Goal: Communication & Community: Answer question/provide support

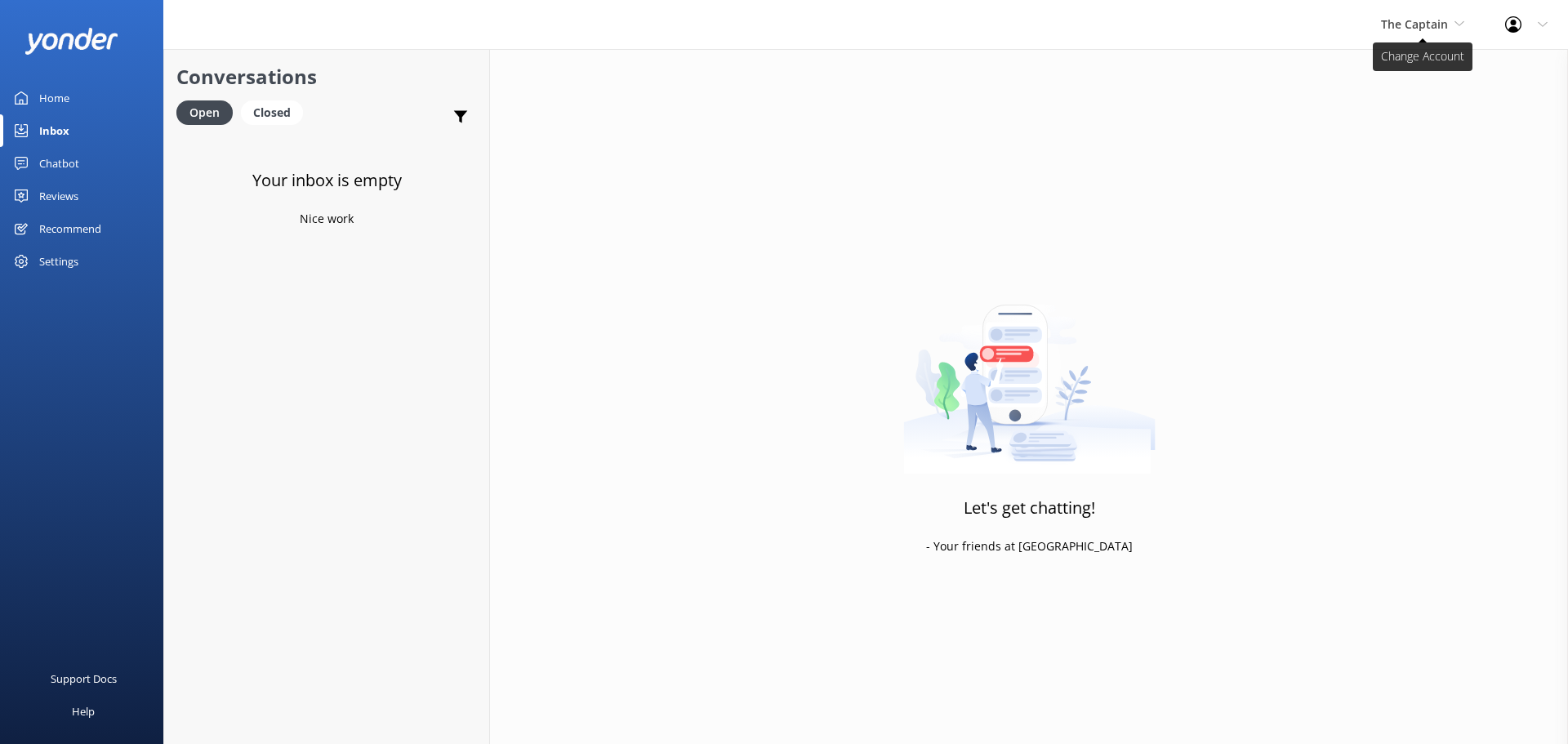
click at [1394, 29] on span "The Captain" at bounding box center [1414, 23] width 67 height 15
click at [1408, 58] on link "De [GEOGRAPHIC_DATA]" at bounding box center [1443, 69] width 163 height 39
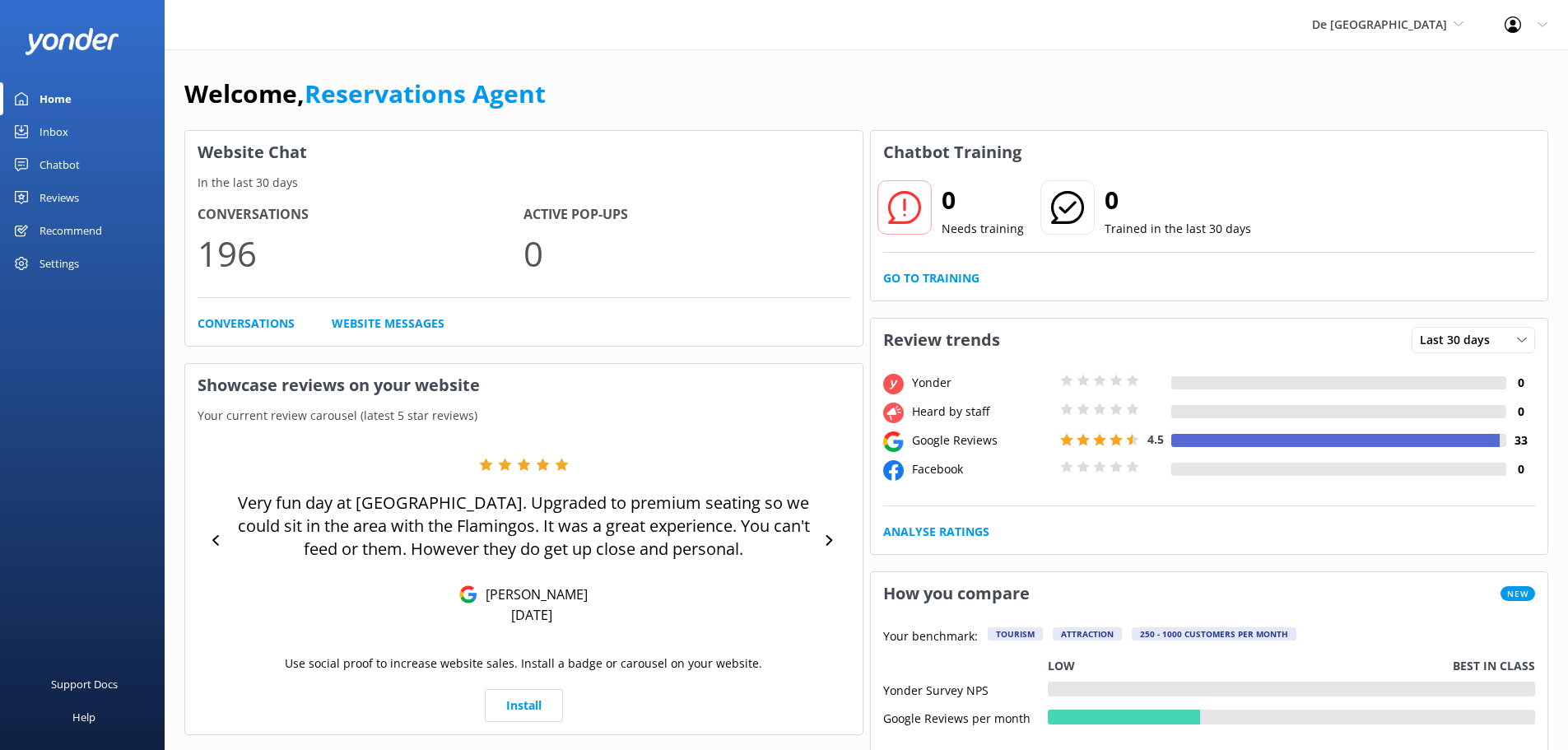
click at [58, 139] on div "Inbox" at bounding box center [54, 132] width 29 height 33
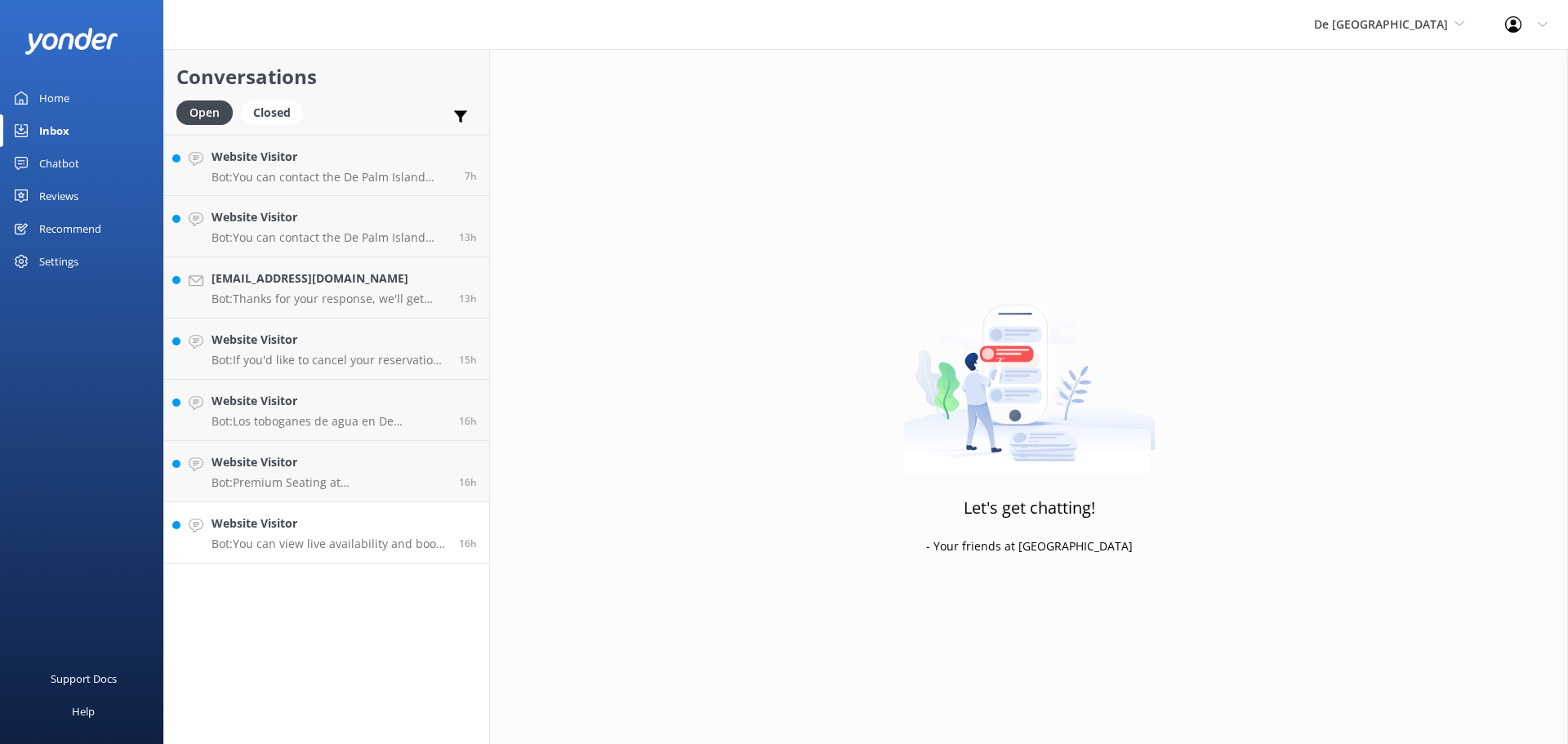
click at [371, 532] on h4 "Website Visitor" at bounding box center [329, 523] width 236 height 18
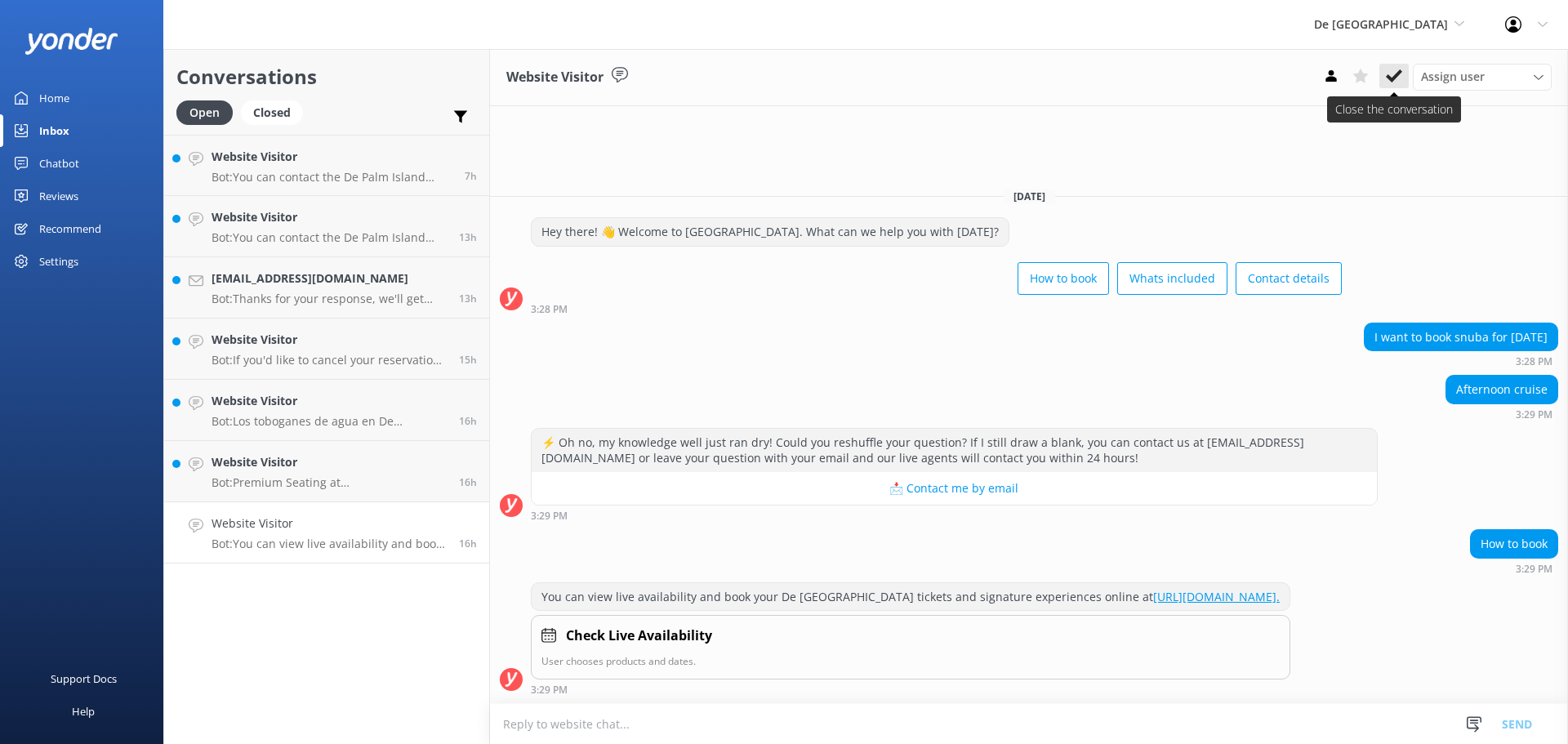
click at [1399, 75] on use at bounding box center [1394, 75] width 16 height 13
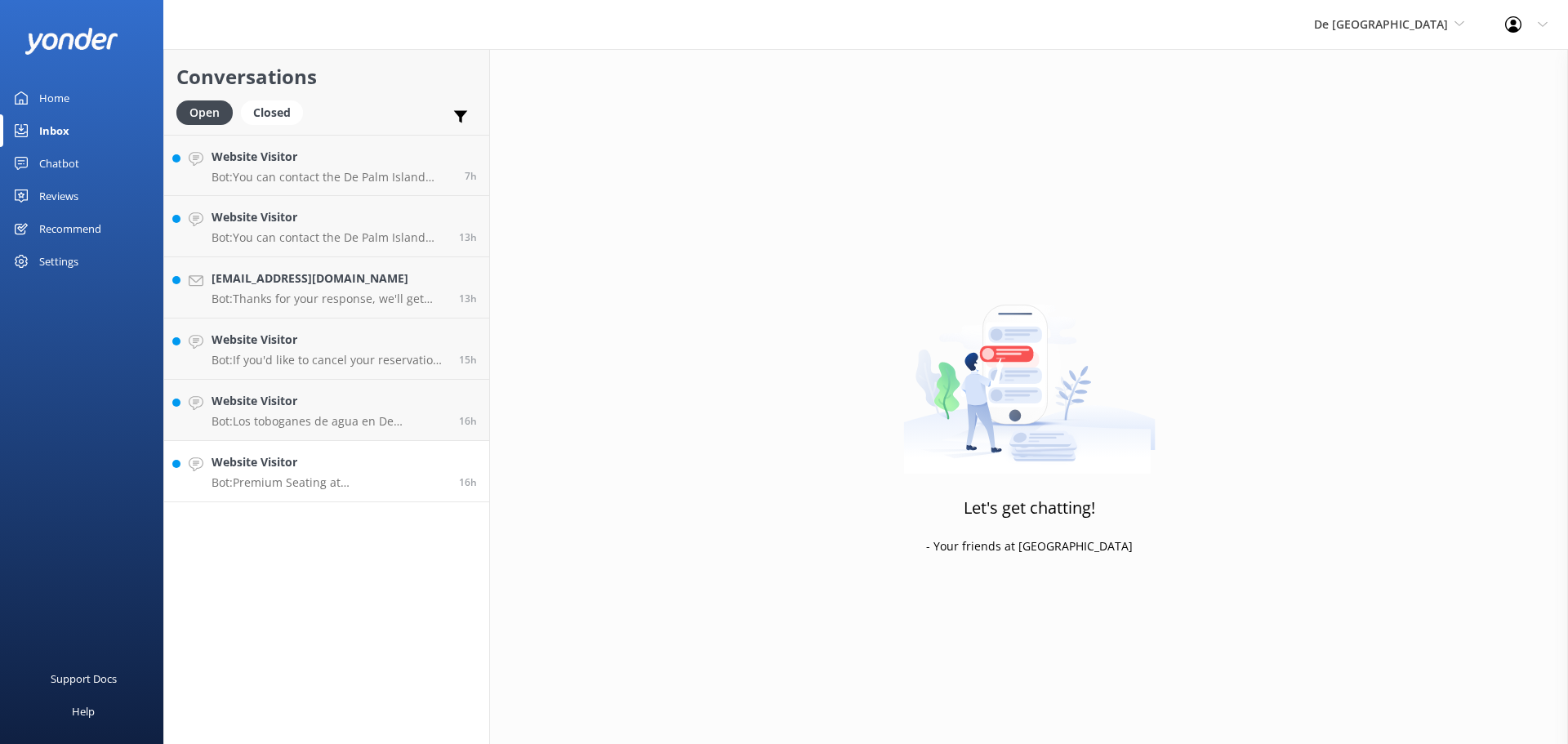
click at [355, 471] on h4 "Website Visitor" at bounding box center [329, 463] width 236 height 18
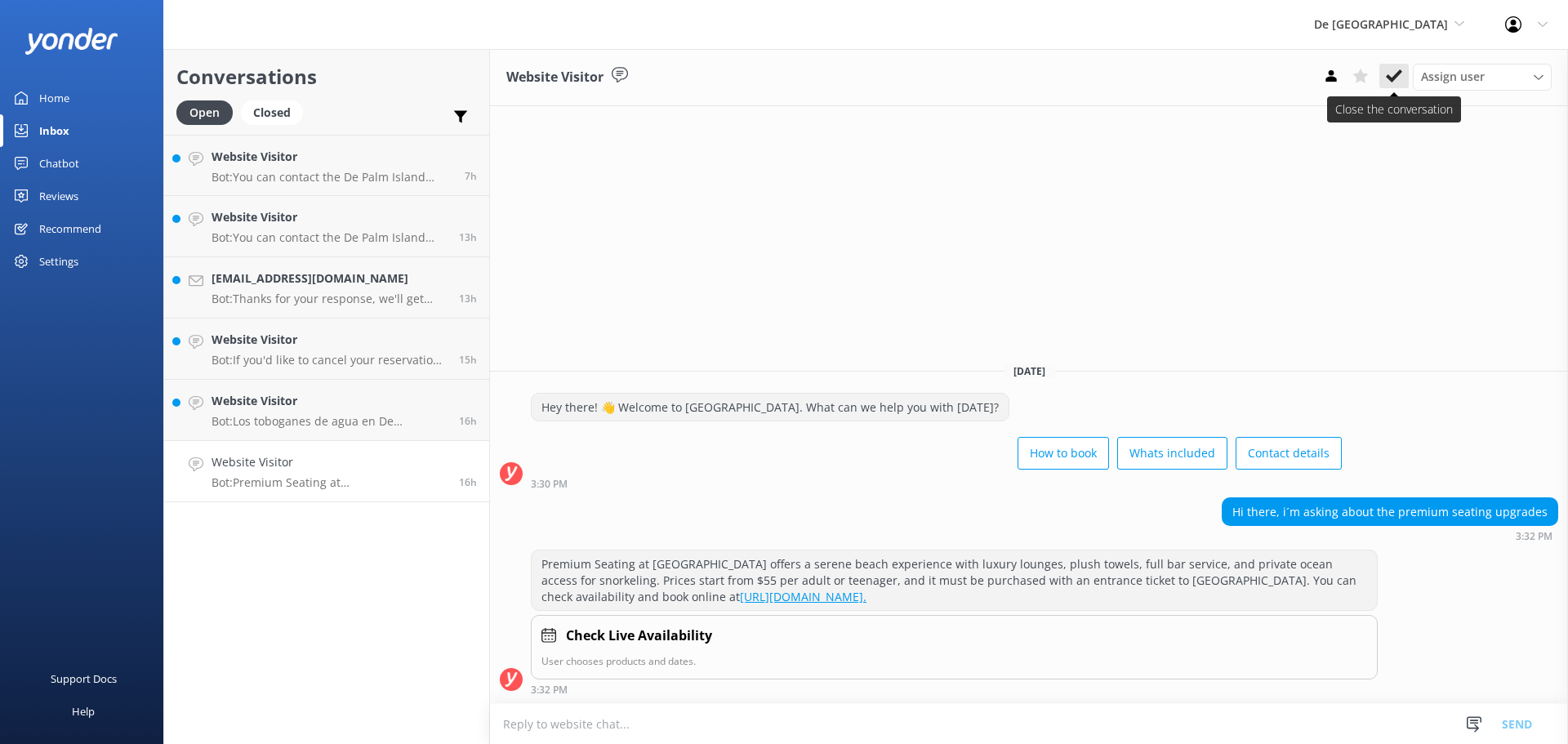
click at [1387, 69] on icon at bounding box center [1394, 76] width 16 height 16
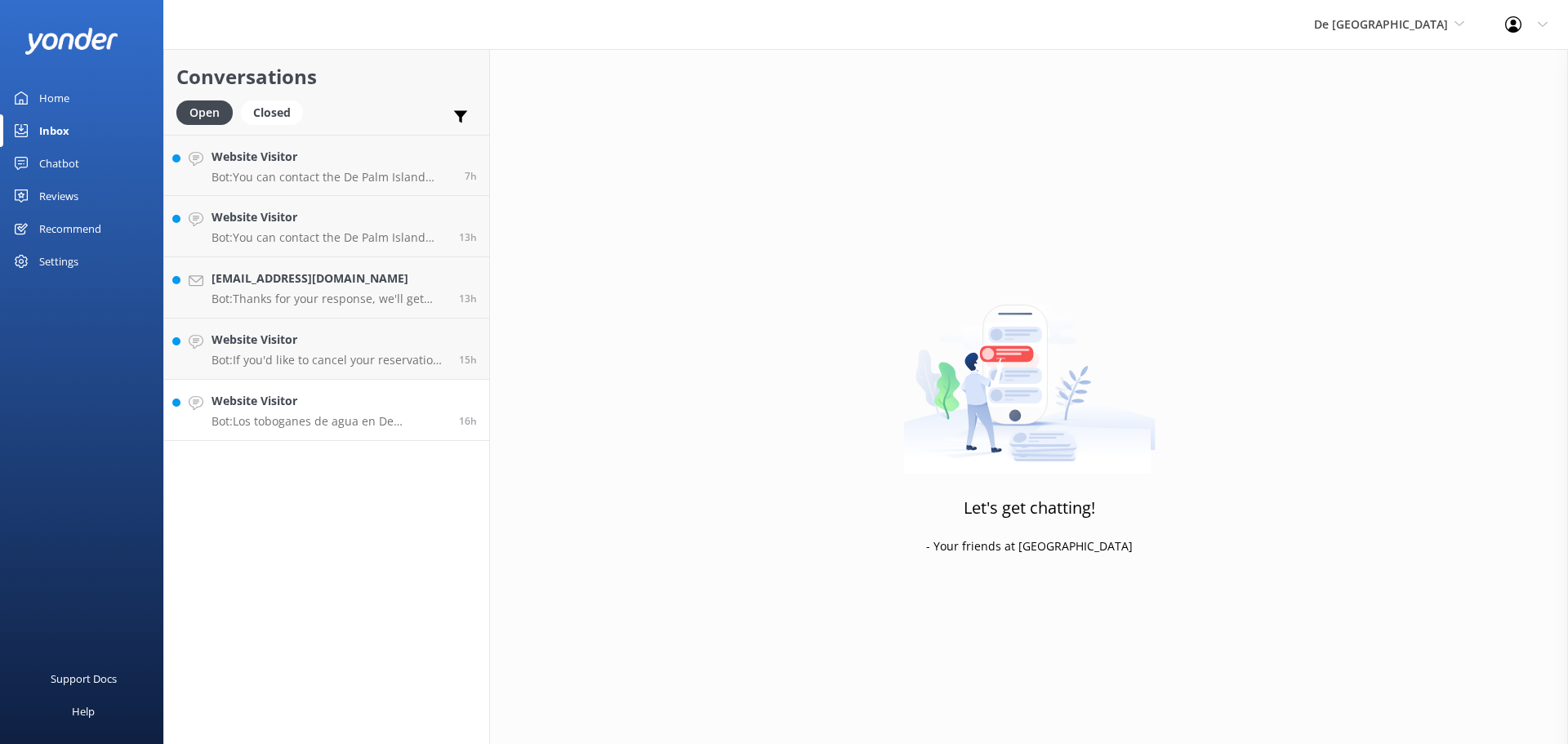
click at [314, 415] on p "Bot: Los toboganes de agua en De Palm Island estarán cerrados por mantenimiento…" at bounding box center [329, 421] width 236 height 14
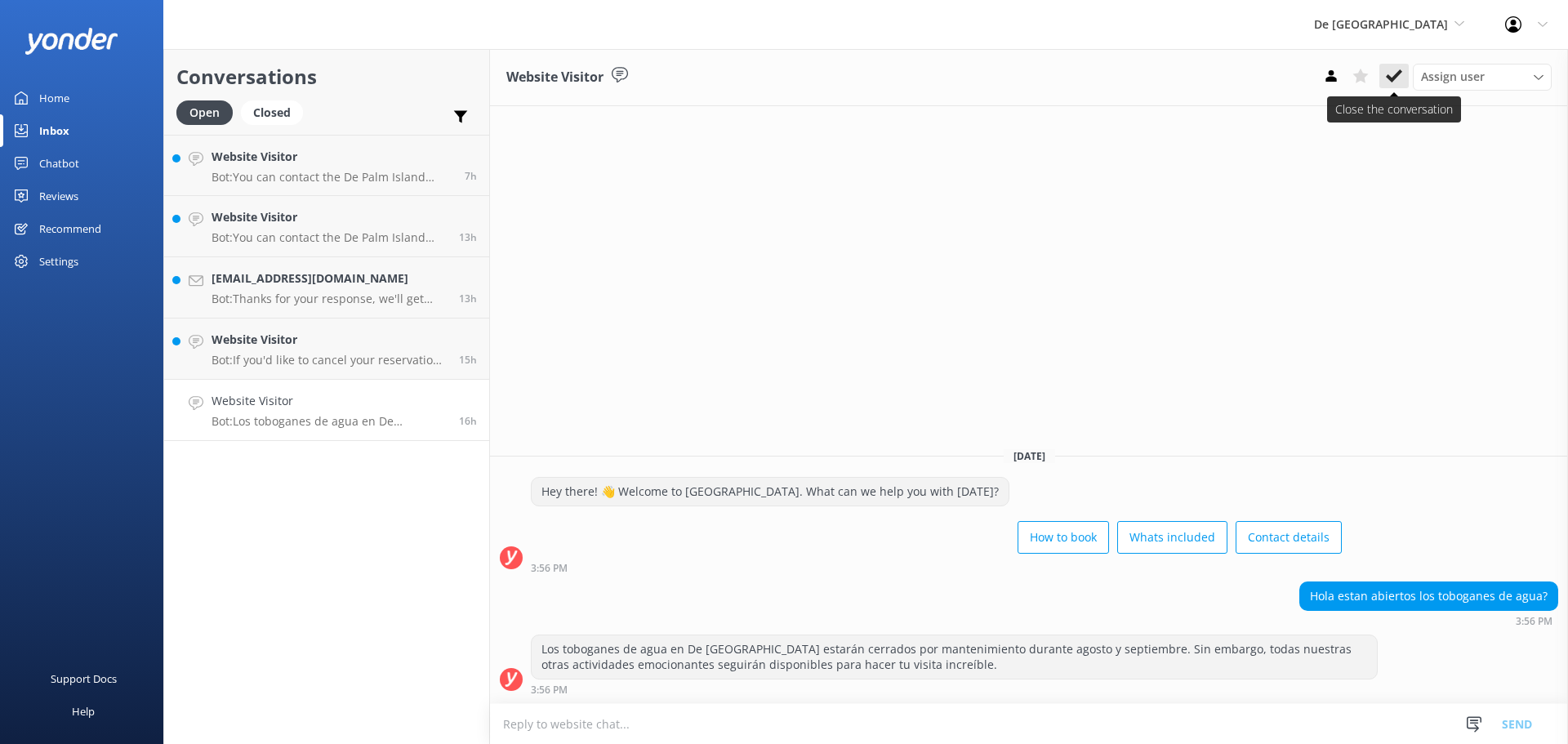
click at [1391, 74] on icon at bounding box center [1394, 76] width 16 height 16
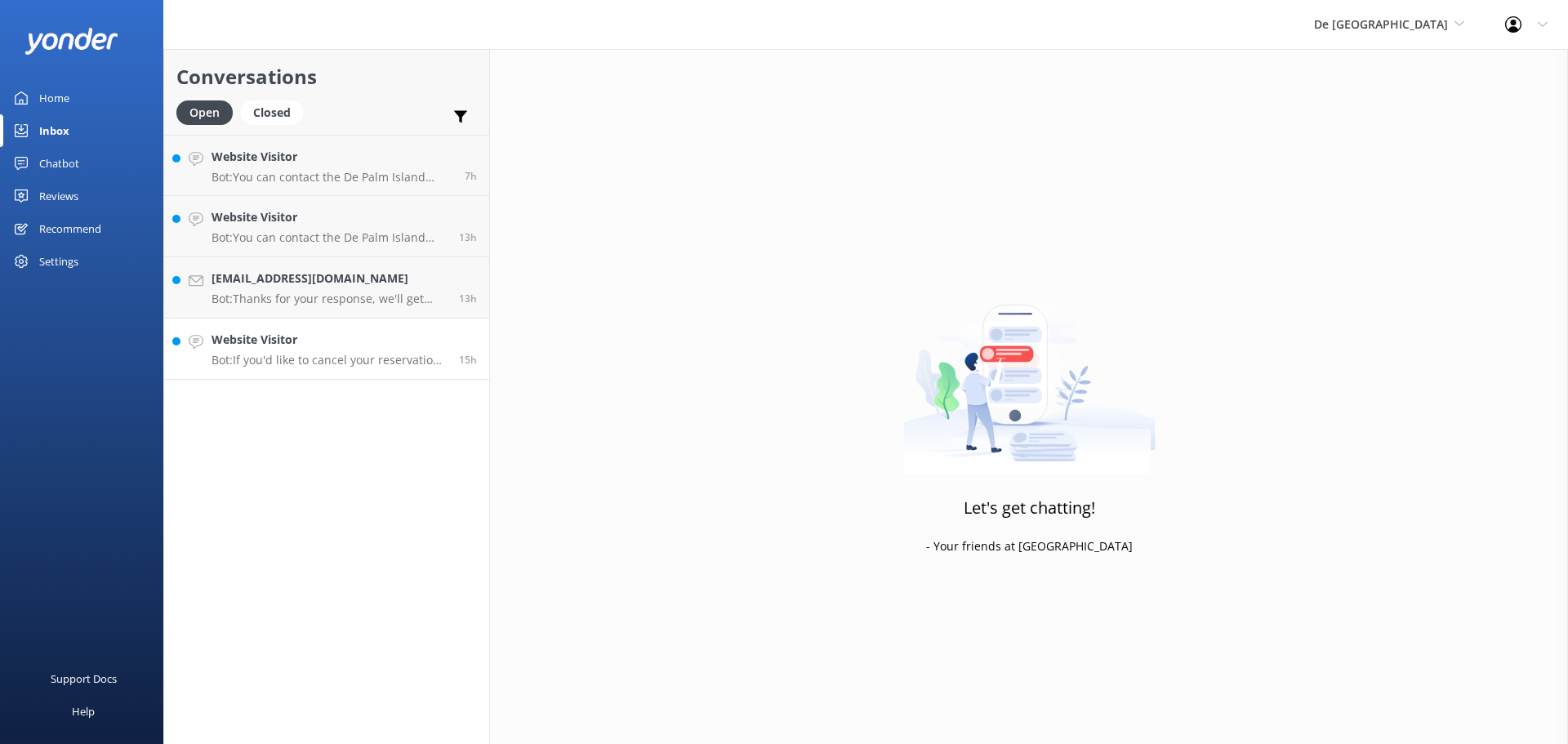
click at [308, 348] on h4 "Website Visitor" at bounding box center [329, 340] width 236 height 18
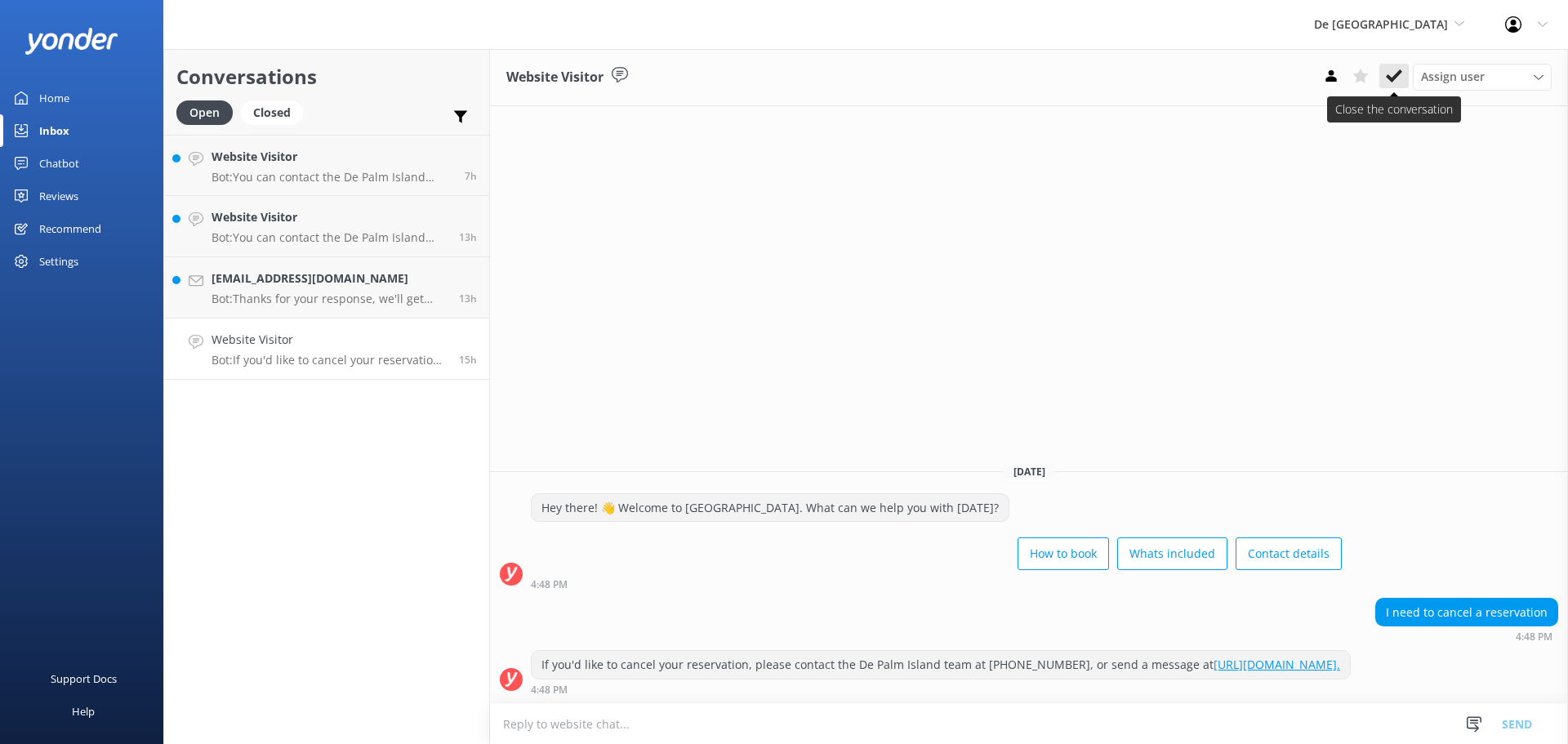
click at [1389, 74] on icon at bounding box center [1394, 76] width 16 height 16
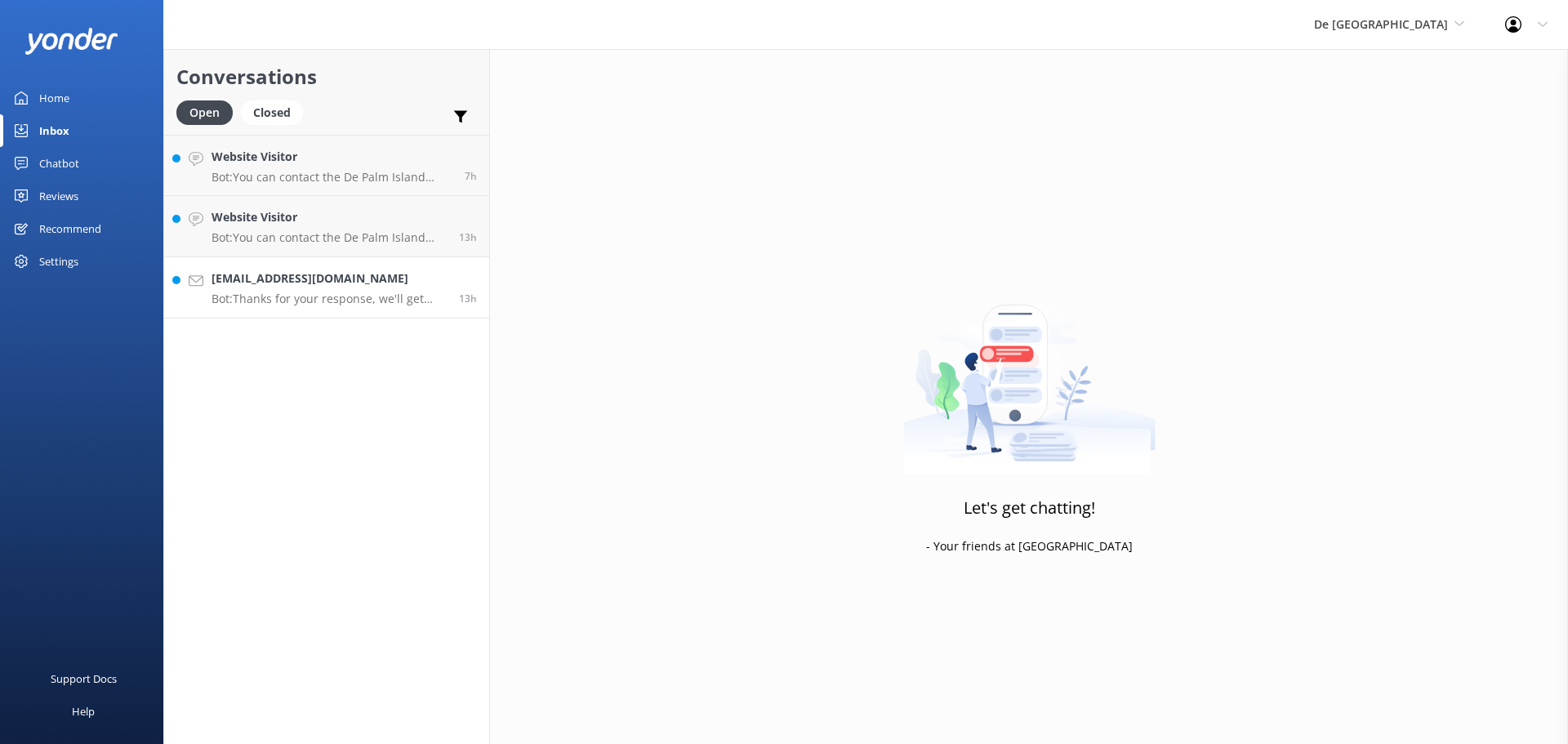
click at [338, 269] on link "Sebastianconsolini@gmail.com Bot: Thanks for your response, we'll get back to y…" at bounding box center [326, 288] width 325 height 61
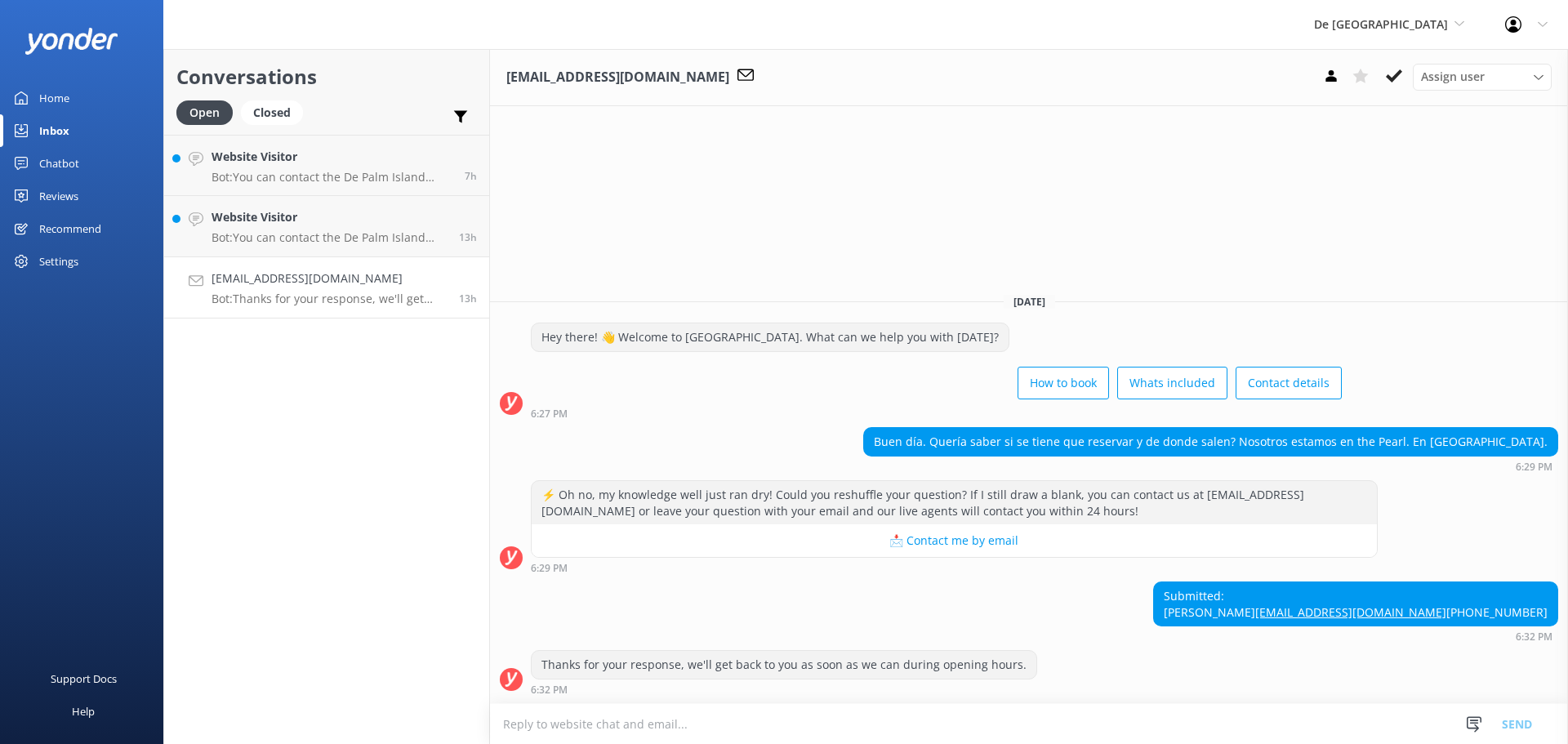
click at [734, 728] on textarea at bounding box center [1029, 724] width 1078 height 40
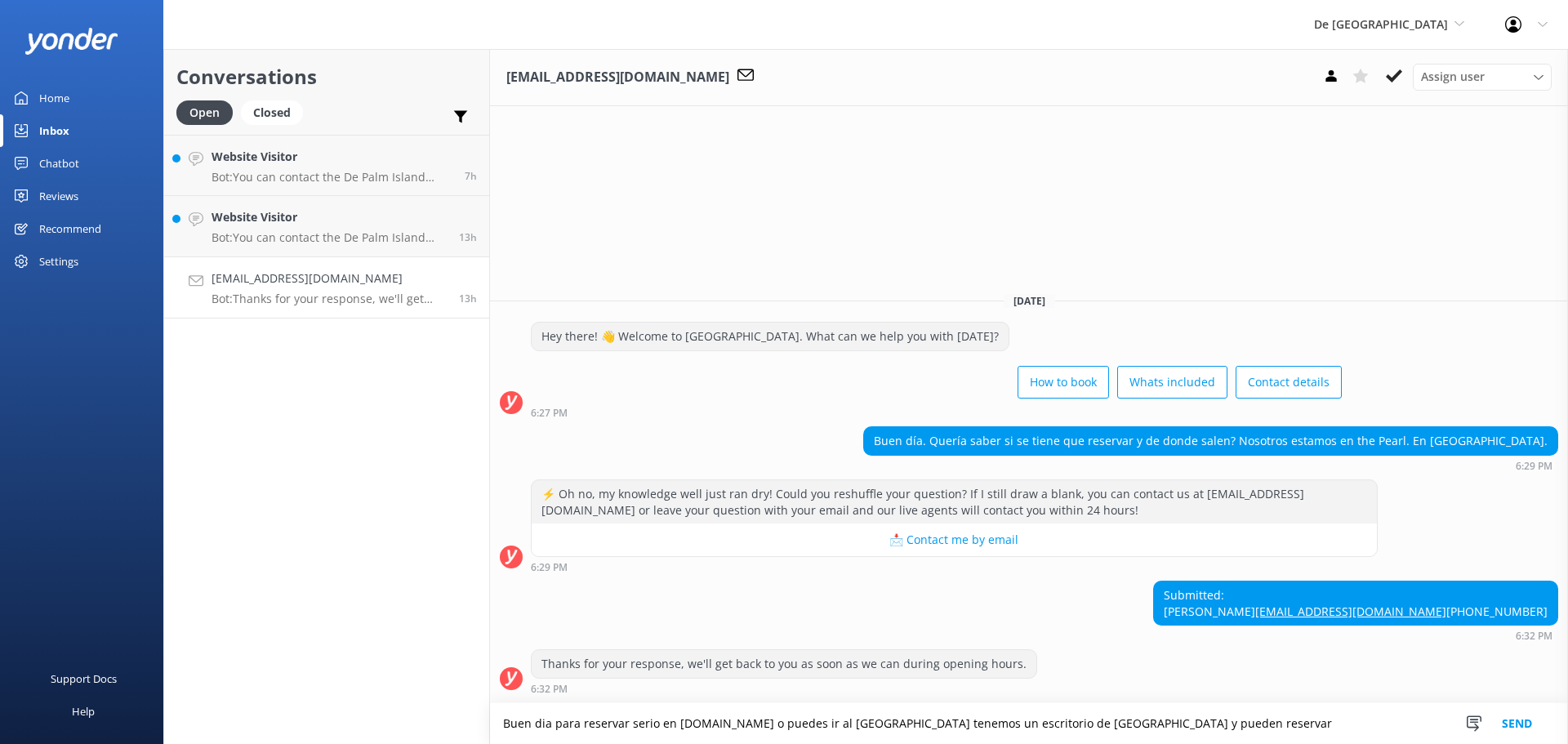
type textarea "Buen dia para reservar serio en www.depalmtours.com o puedes ir al Eagle hotel …"
click at [1517, 715] on button "Send" at bounding box center [1517, 724] width 61 height 41
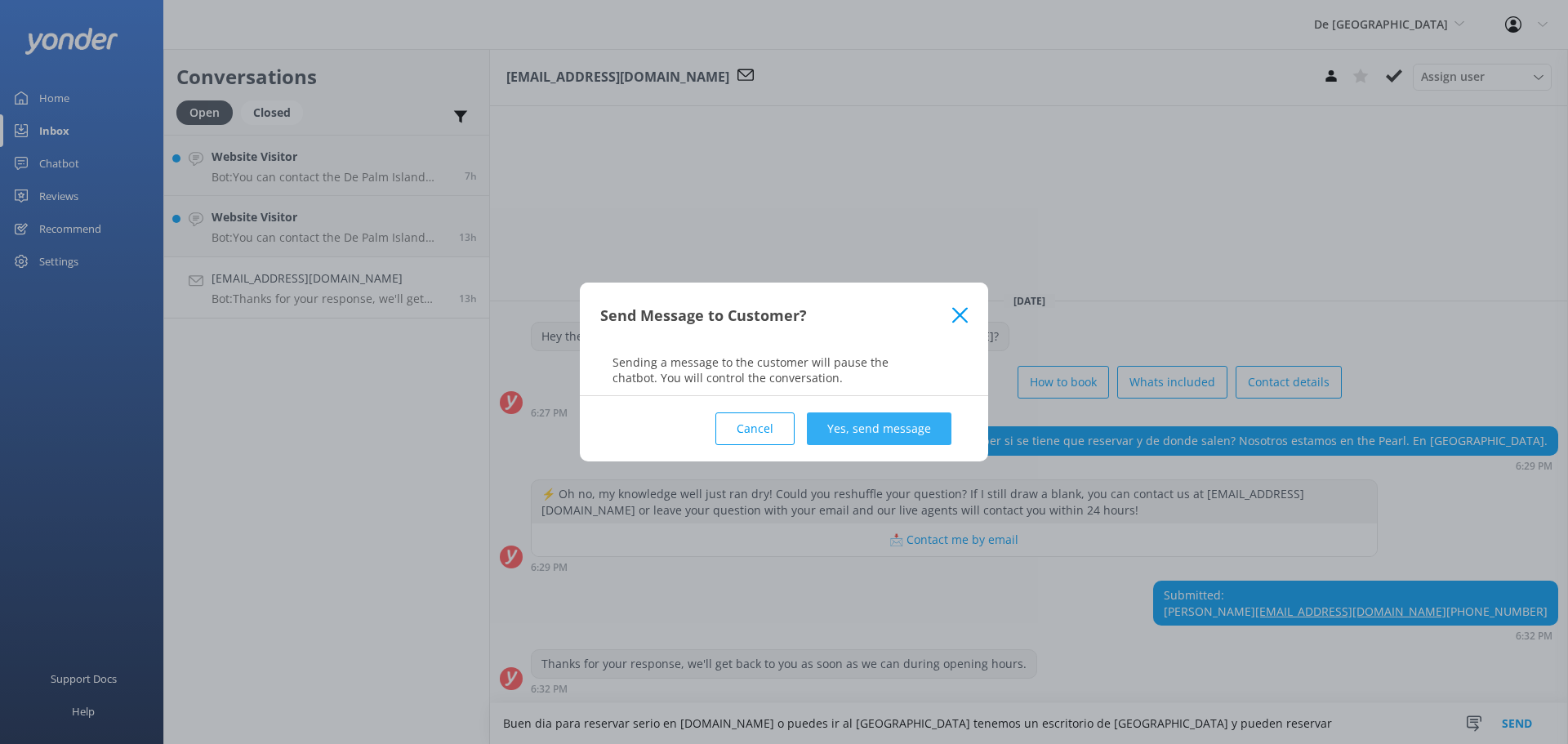
click at [853, 428] on button "Yes, send message" at bounding box center [879, 428] width 144 height 32
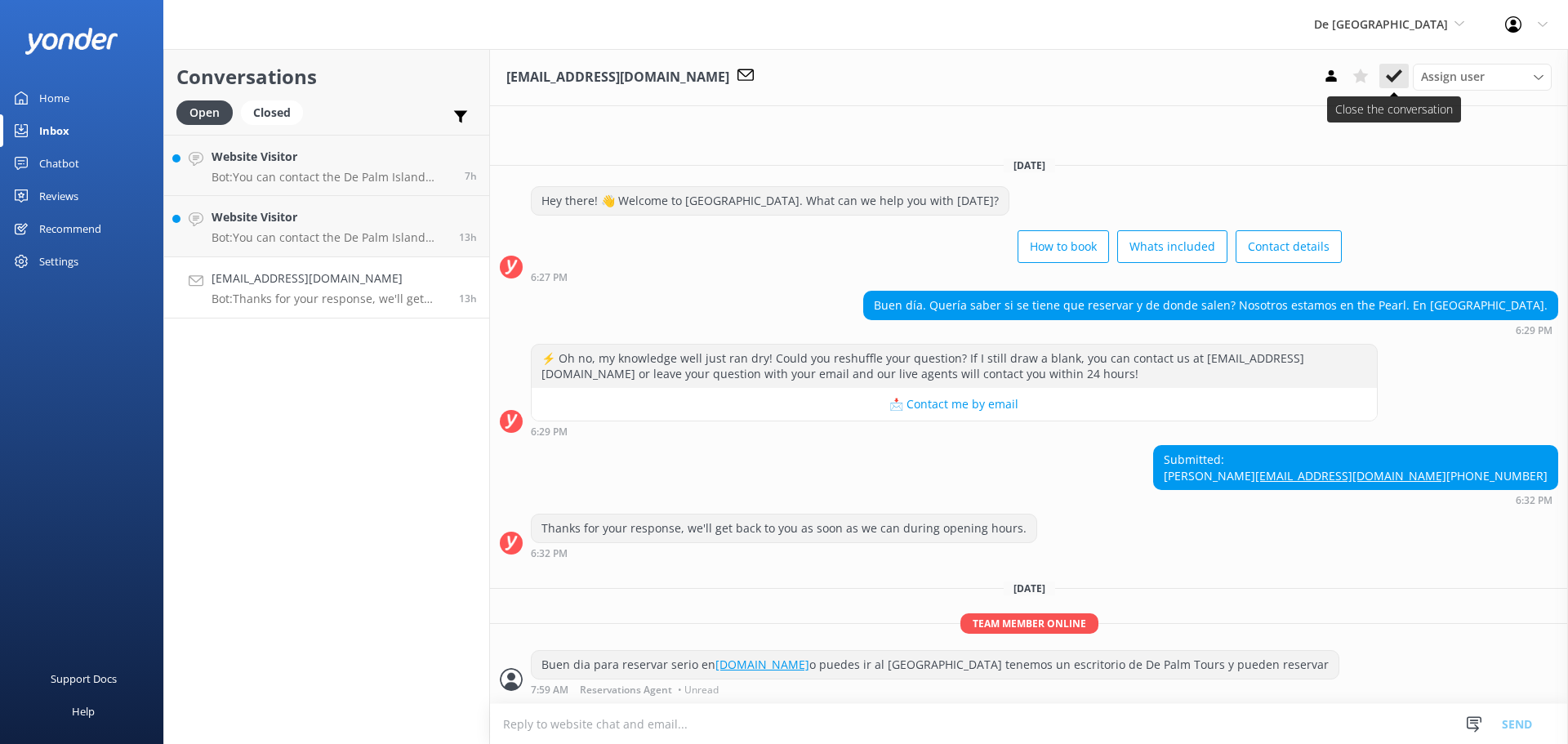
click at [1390, 67] on button at bounding box center [1394, 75] width 30 height 24
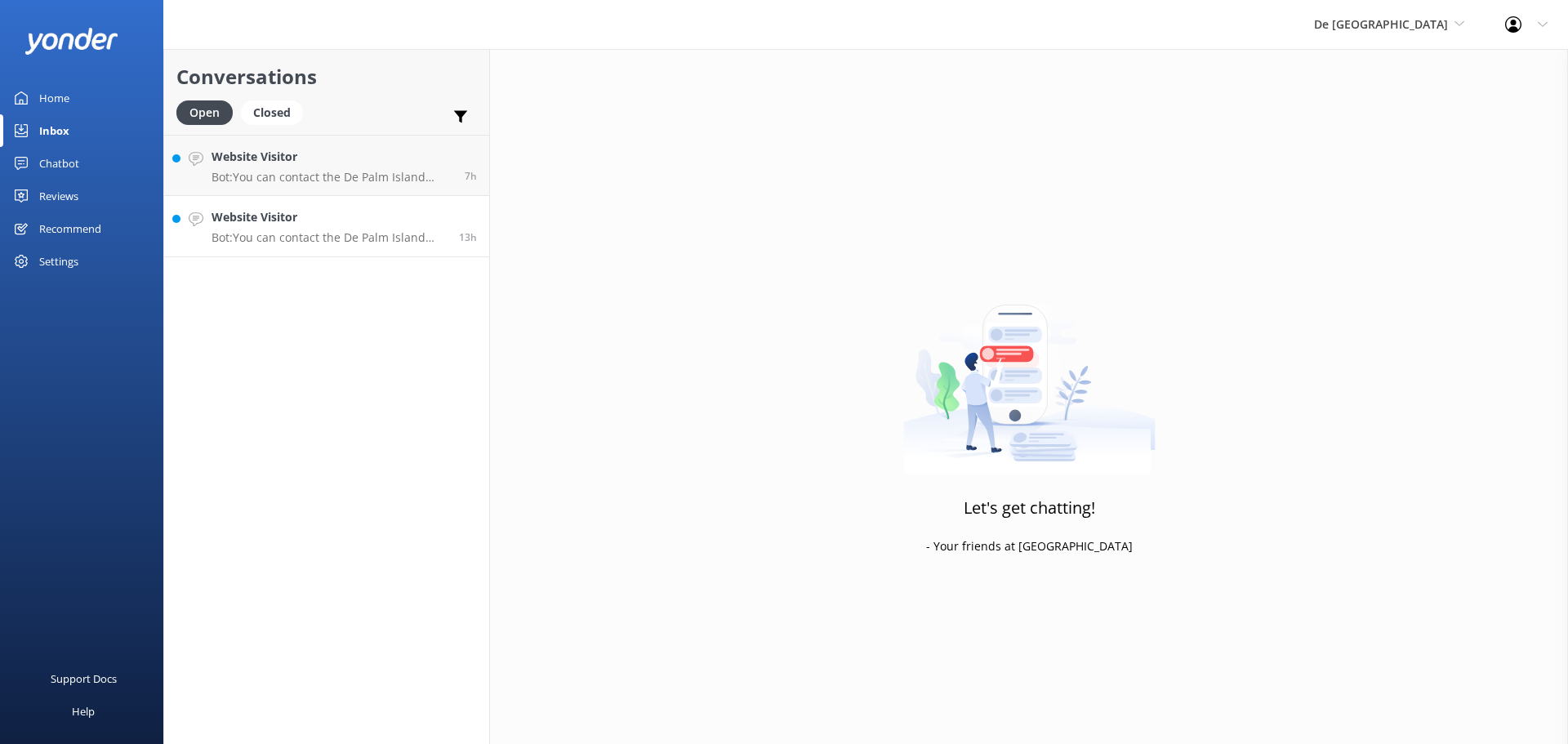
click at [385, 214] on h4 "Website Visitor" at bounding box center [329, 217] width 236 height 18
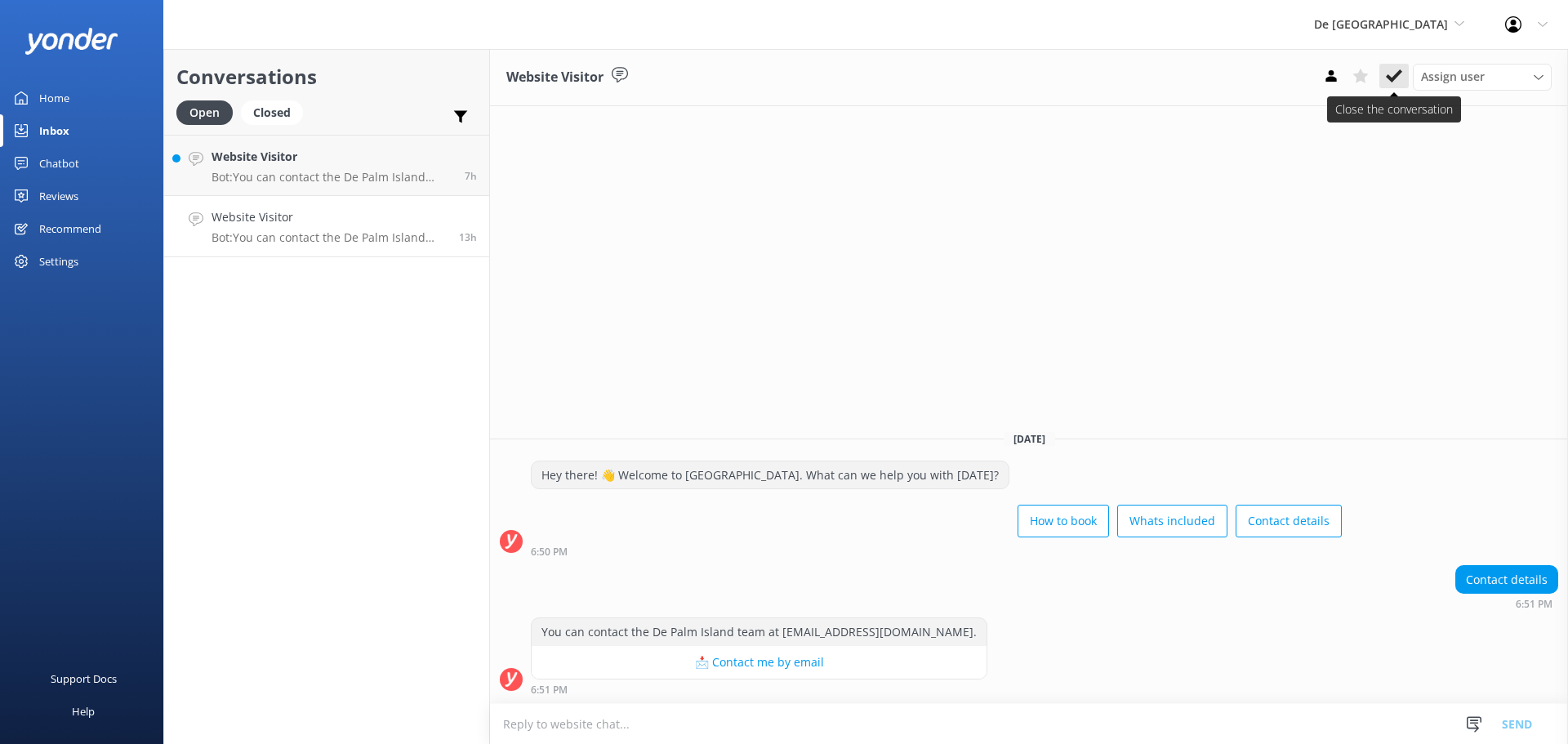
click at [1406, 71] on button at bounding box center [1394, 75] width 30 height 24
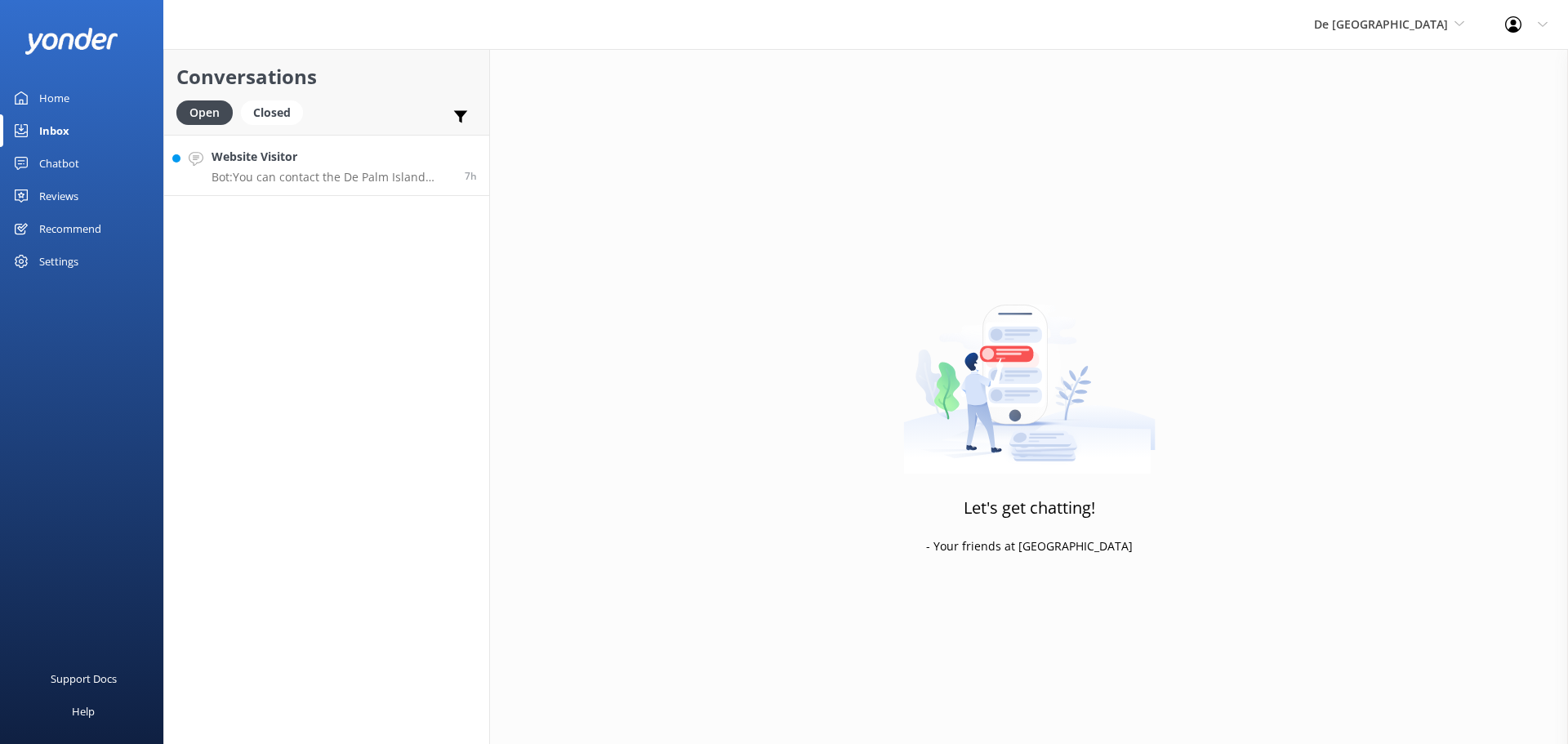
click at [356, 159] on h4 "Website Visitor" at bounding box center [332, 157] width 241 height 18
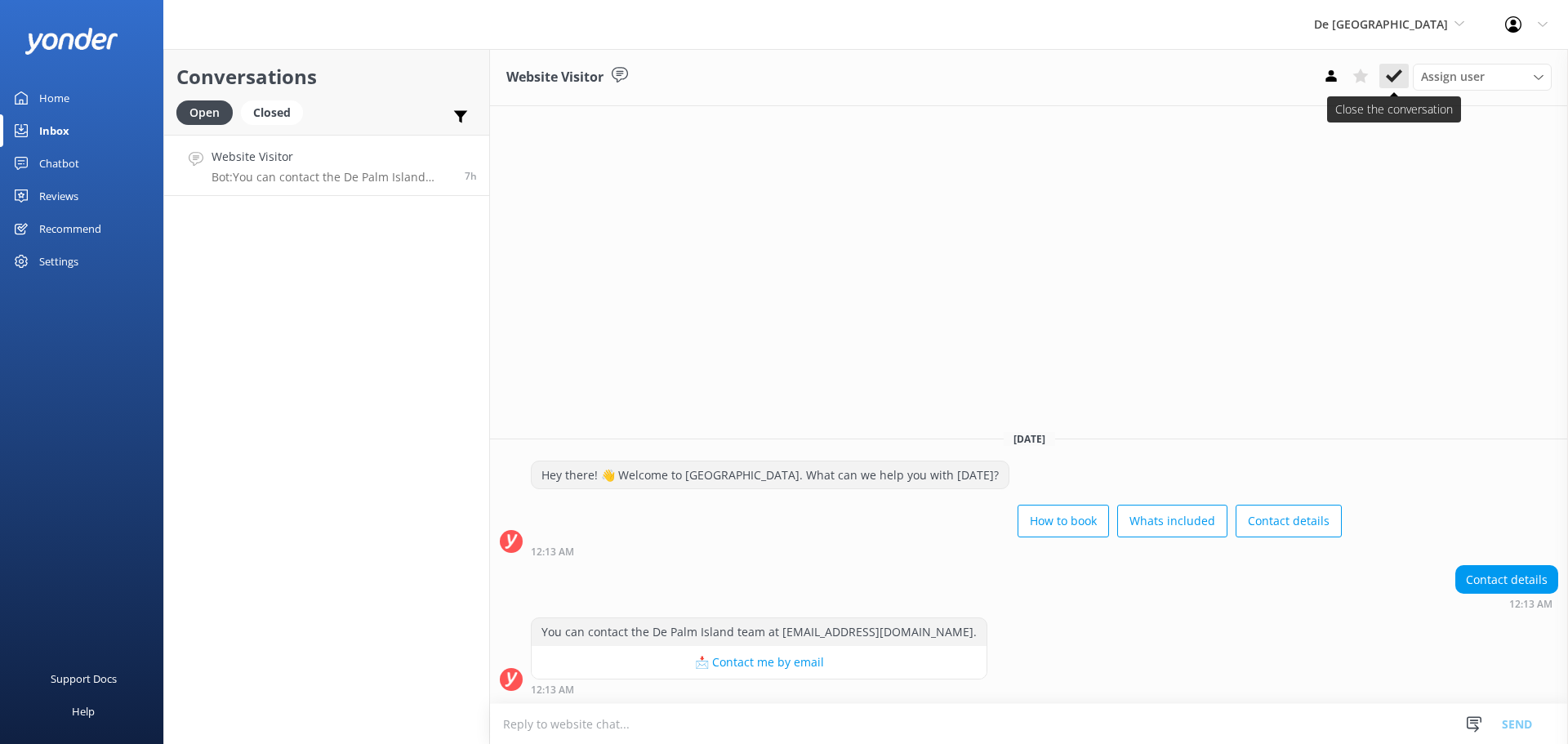
click at [1395, 84] on icon at bounding box center [1394, 76] width 16 height 16
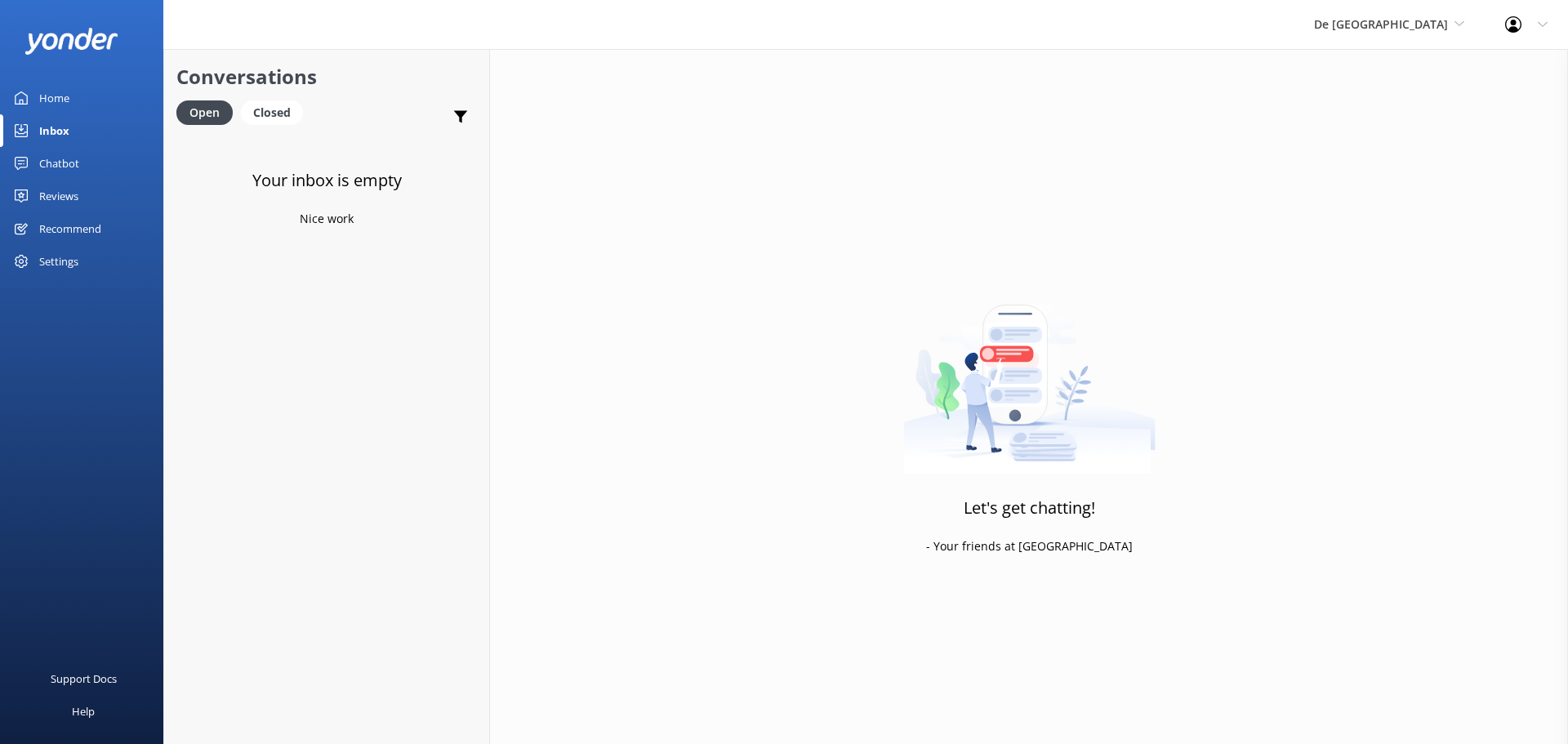
click at [1396, 36] on div "De Palm Island De Palm Island Aruba's Activities Expert The Captain" at bounding box center [1389, 24] width 191 height 49
click at [1407, 108] on link "Aruba's Activities Expert" at bounding box center [1375, 108] width 163 height 39
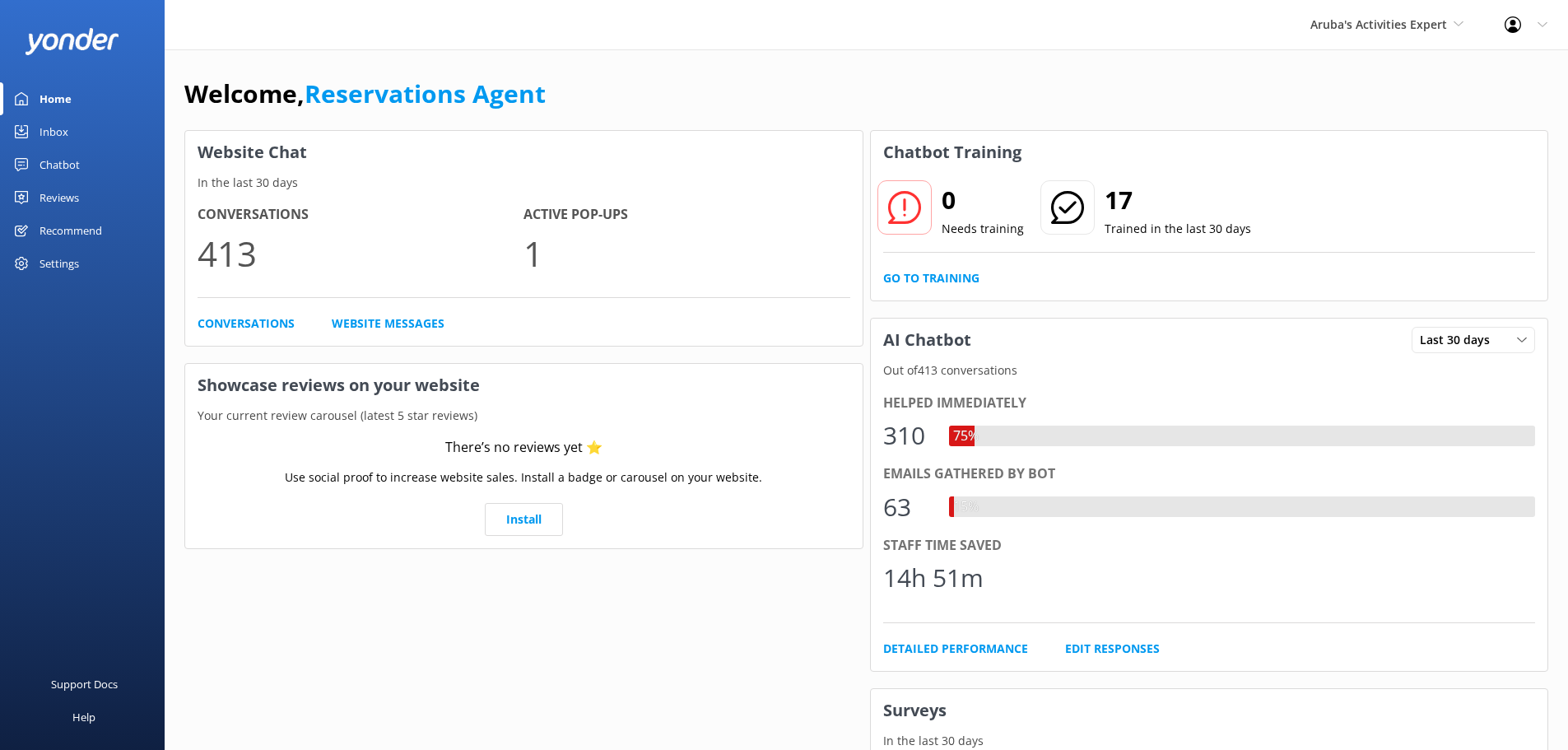
click at [93, 137] on link "Inbox" at bounding box center [82, 132] width 164 height 33
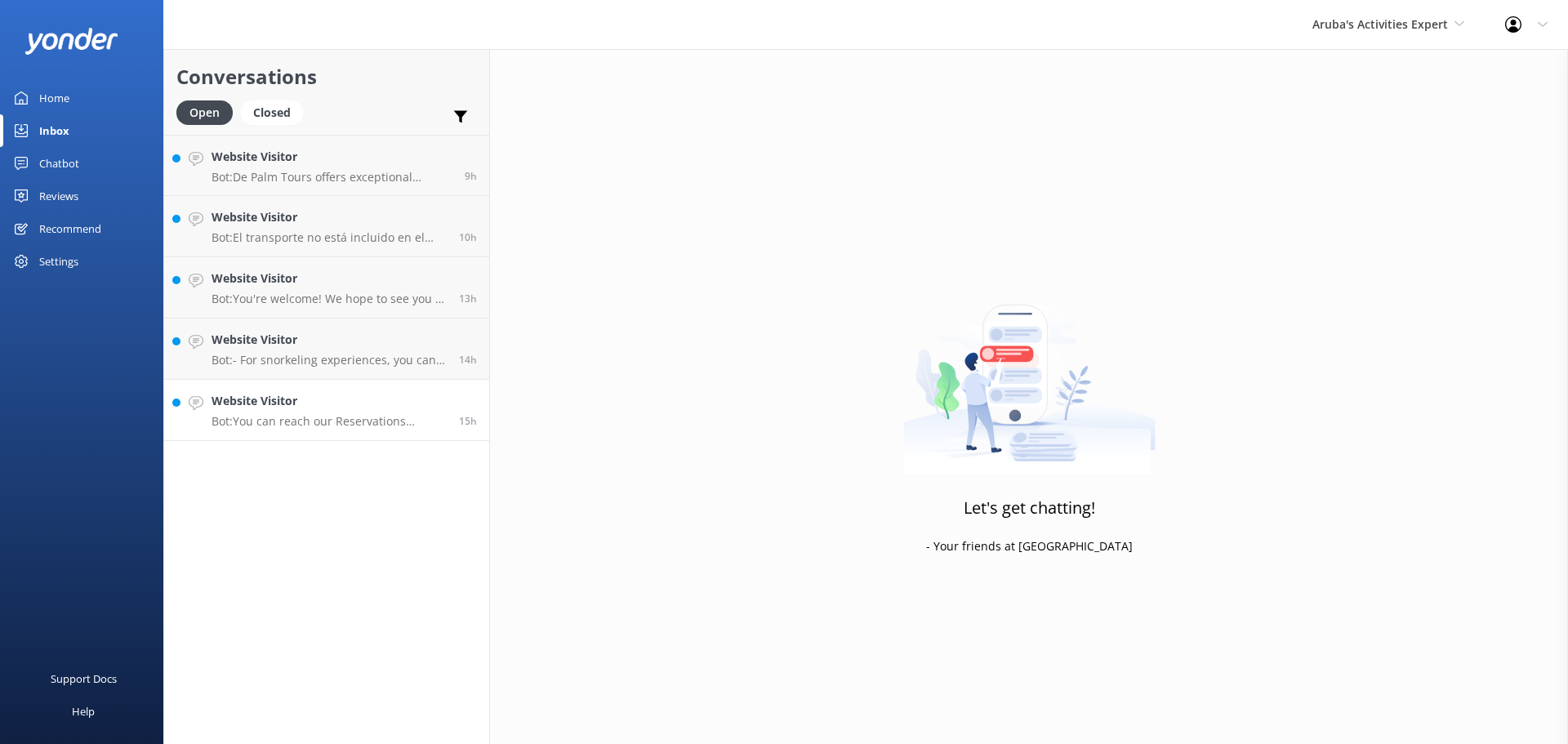
click at [400, 402] on h4 "Website Visitor" at bounding box center [329, 402] width 236 height 18
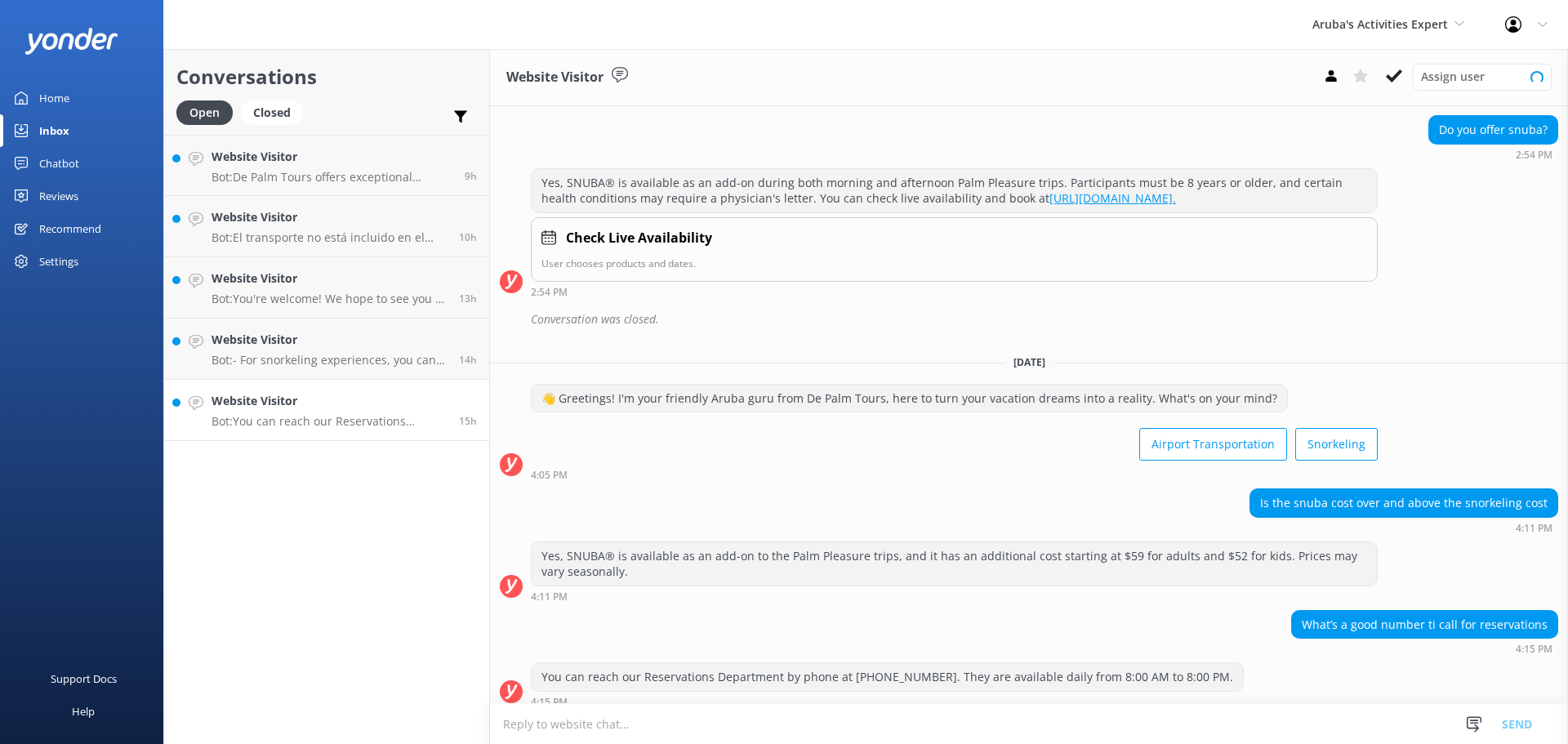
scroll to position [125, 0]
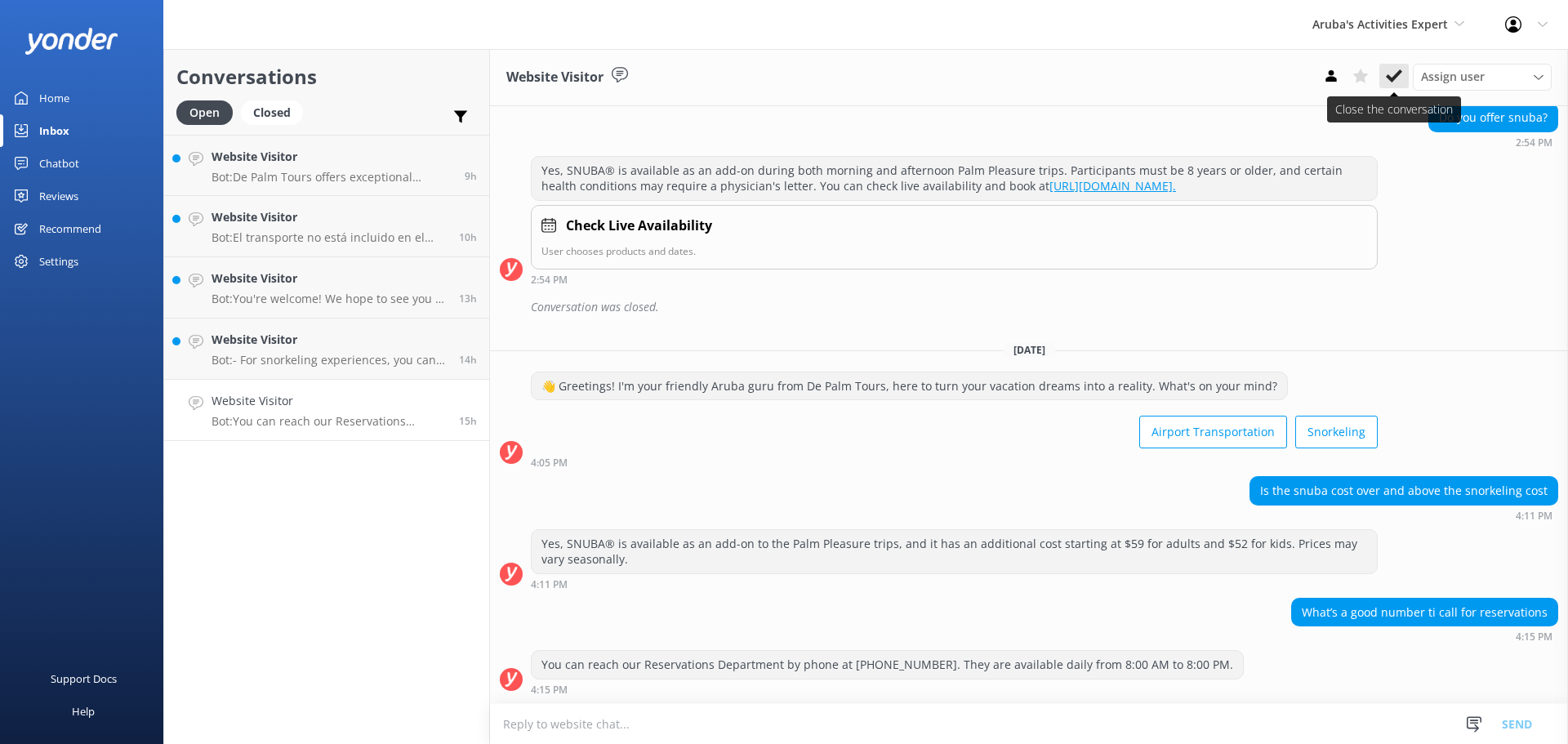
click at [1399, 79] on icon at bounding box center [1394, 76] width 16 height 16
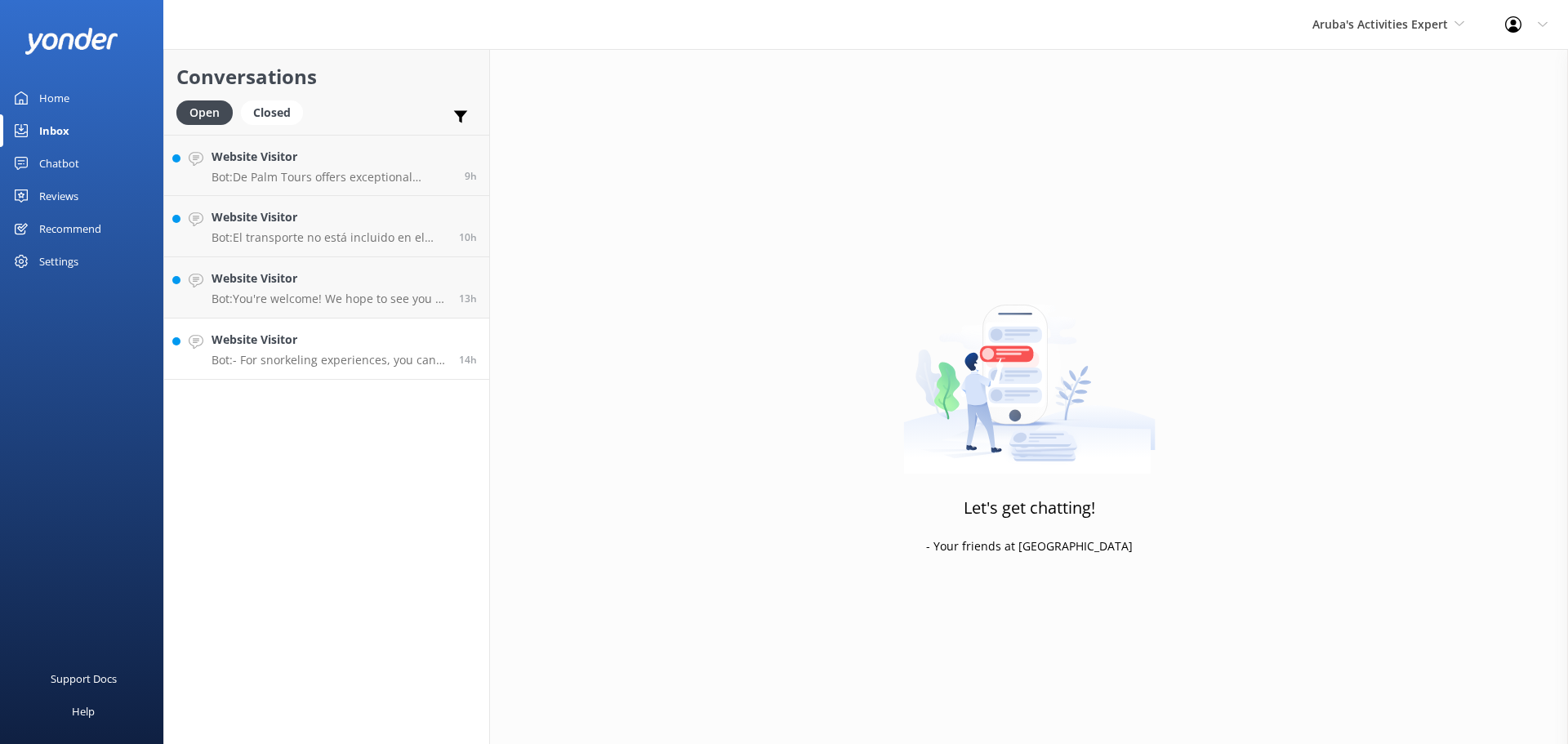
click at [351, 351] on div "Website Visitor Bot: - For snorkeling experiences, you can join the Palm Pleasu…" at bounding box center [329, 349] width 236 height 36
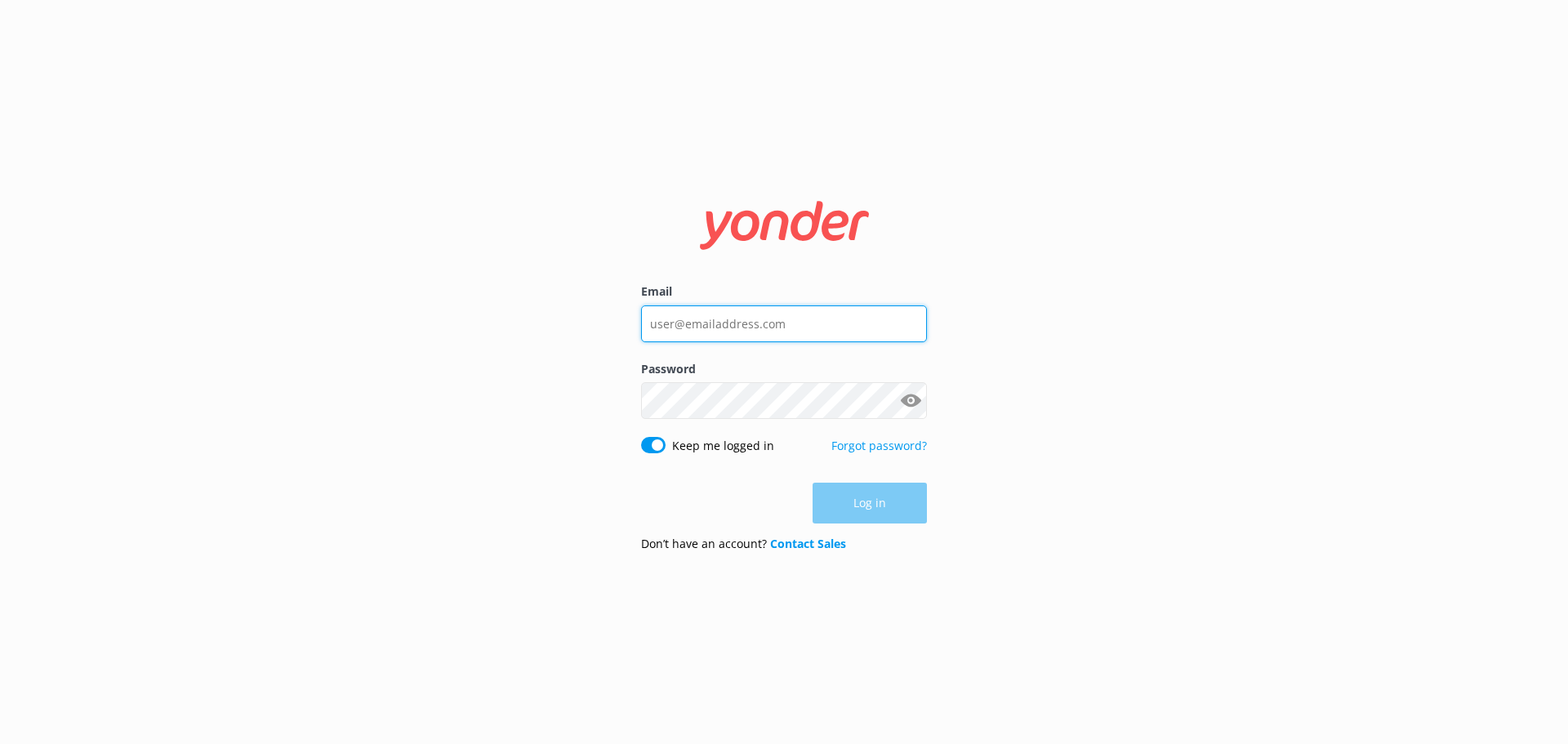
type input "depalmtoursreservations@depalmtours.com"
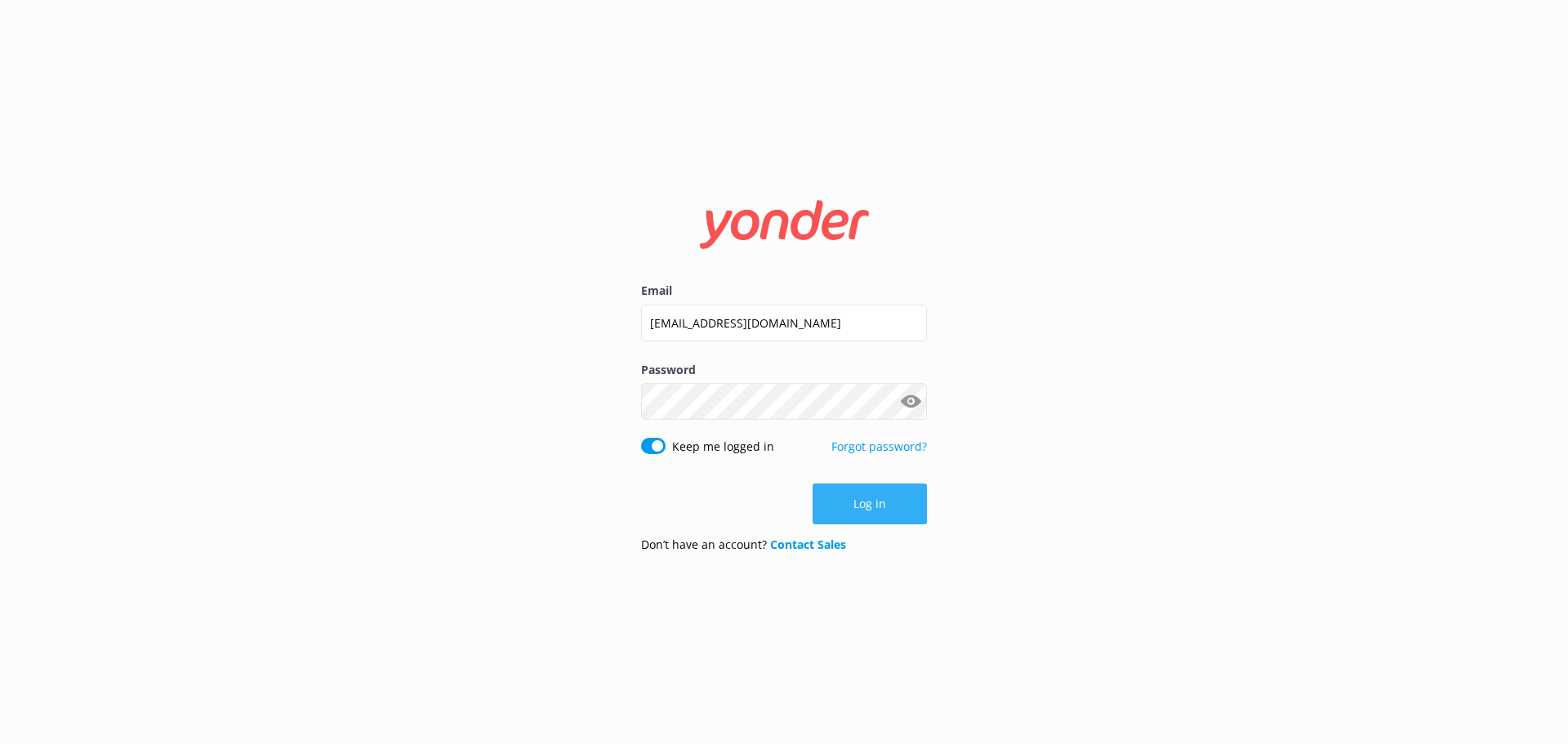
click at [907, 507] on button "Log in" at bounding box center [870, 505] width 115 height 41
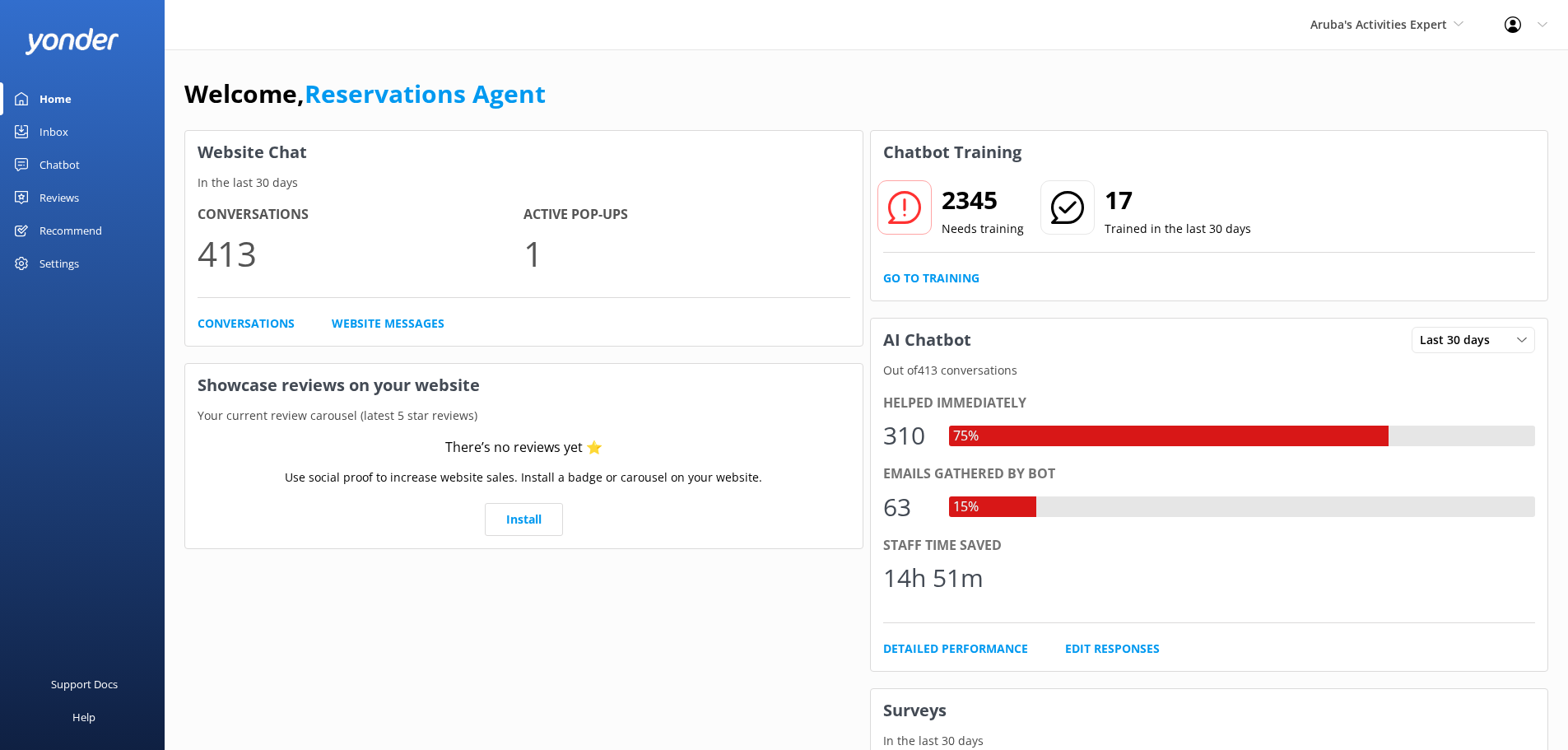
click at [36, 140] on link "Inbox" at bounding box center [82, 132] width 164 height 33
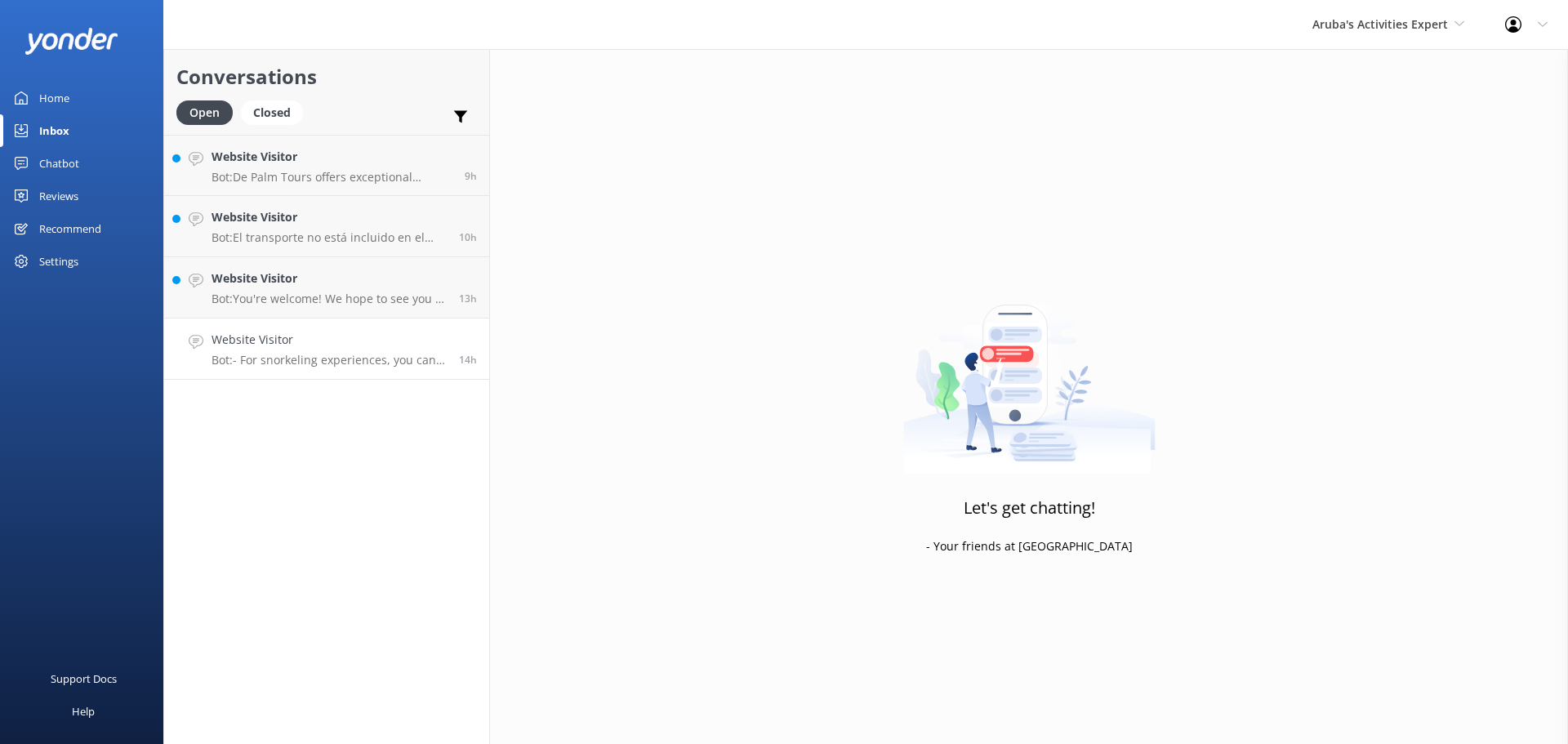
click at [349, 354] on p "Bot: - For snorkeling experiences, you can join the Palm Pleasure catamaran tou…" at bounding box center [329, 360] width 236 height 14
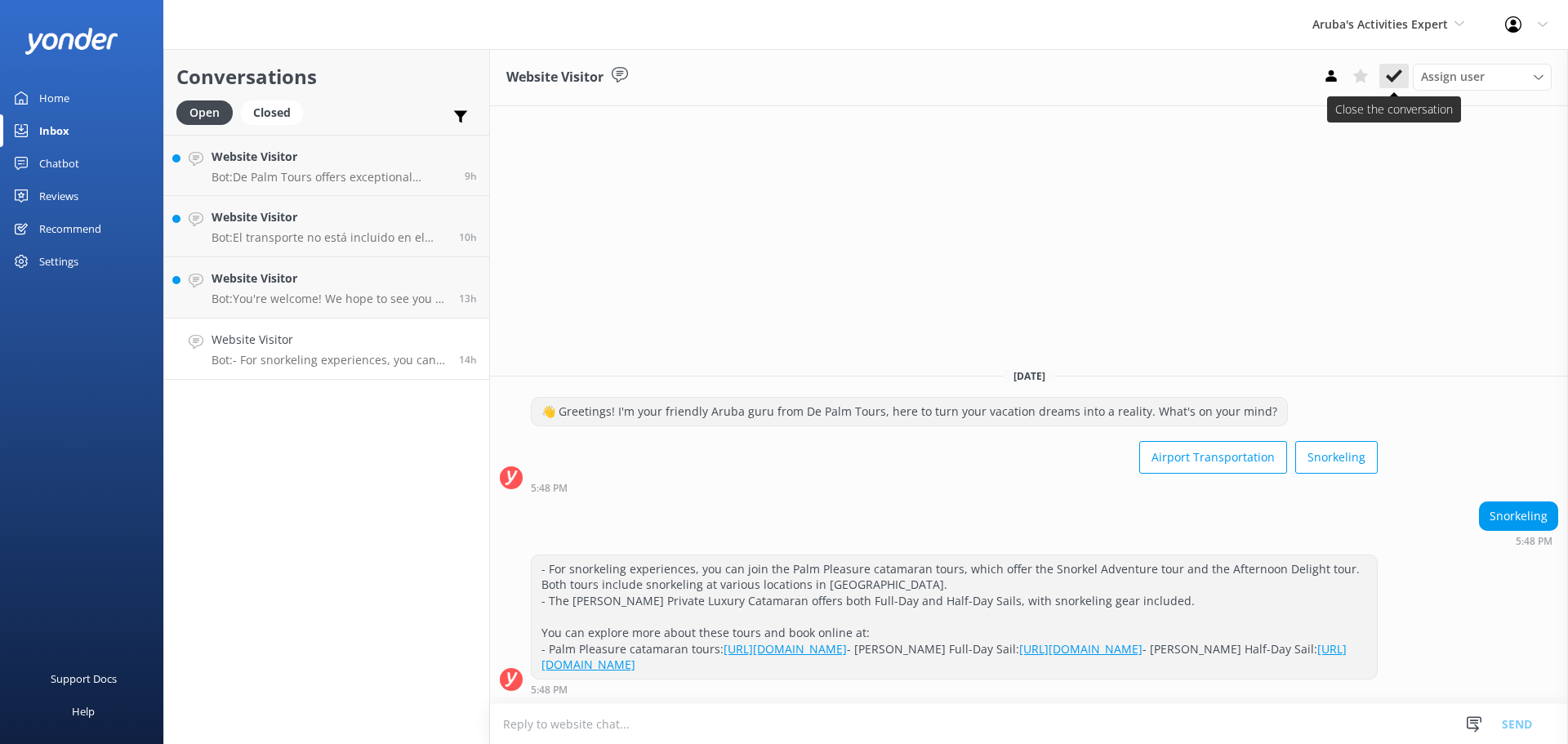
click at [1391, 83] on icon at bounding box center [1394, 76] width 16 height 16
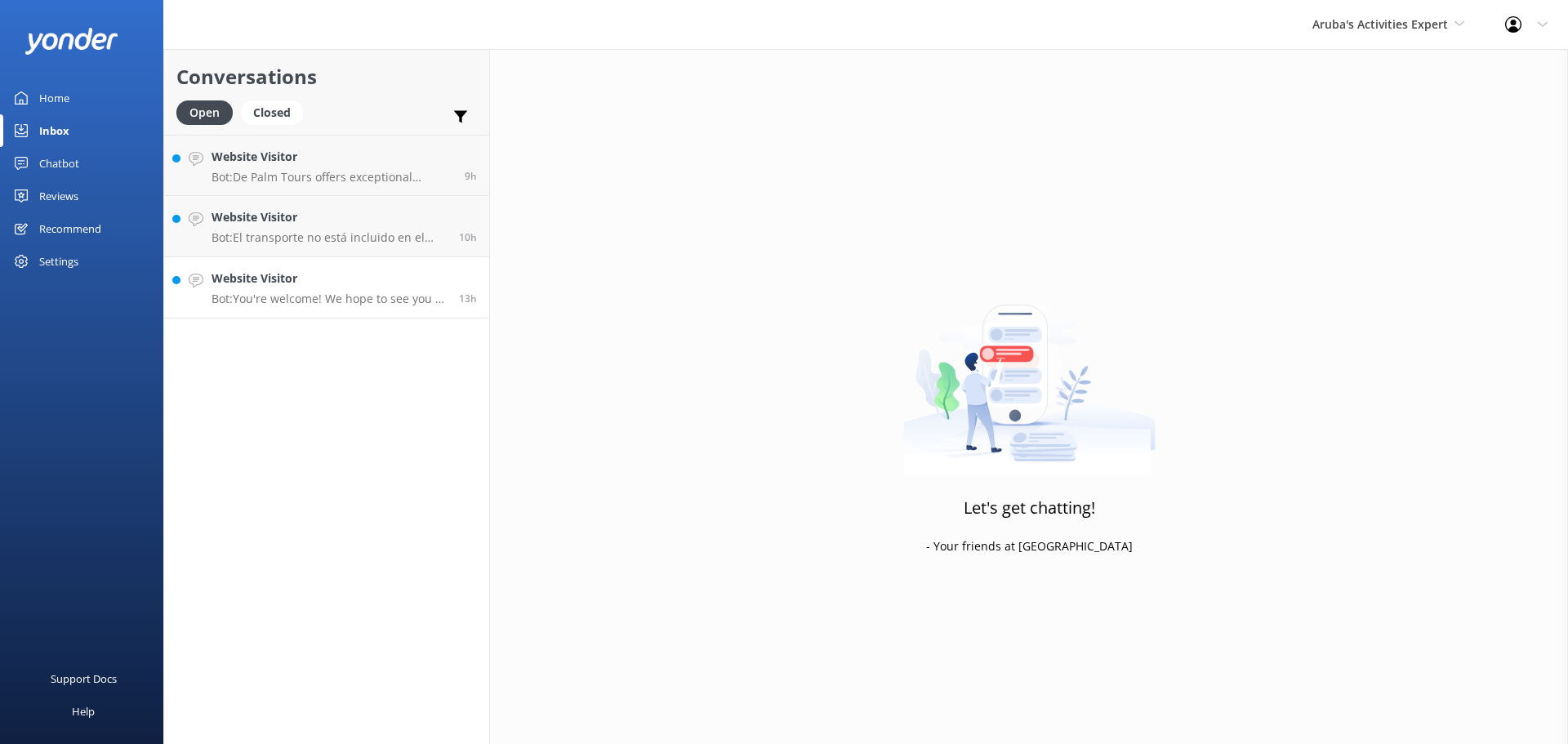
click at [418, 284] on h4 "Website Visitor" at bounding box center [329, 279] width 236 height 18
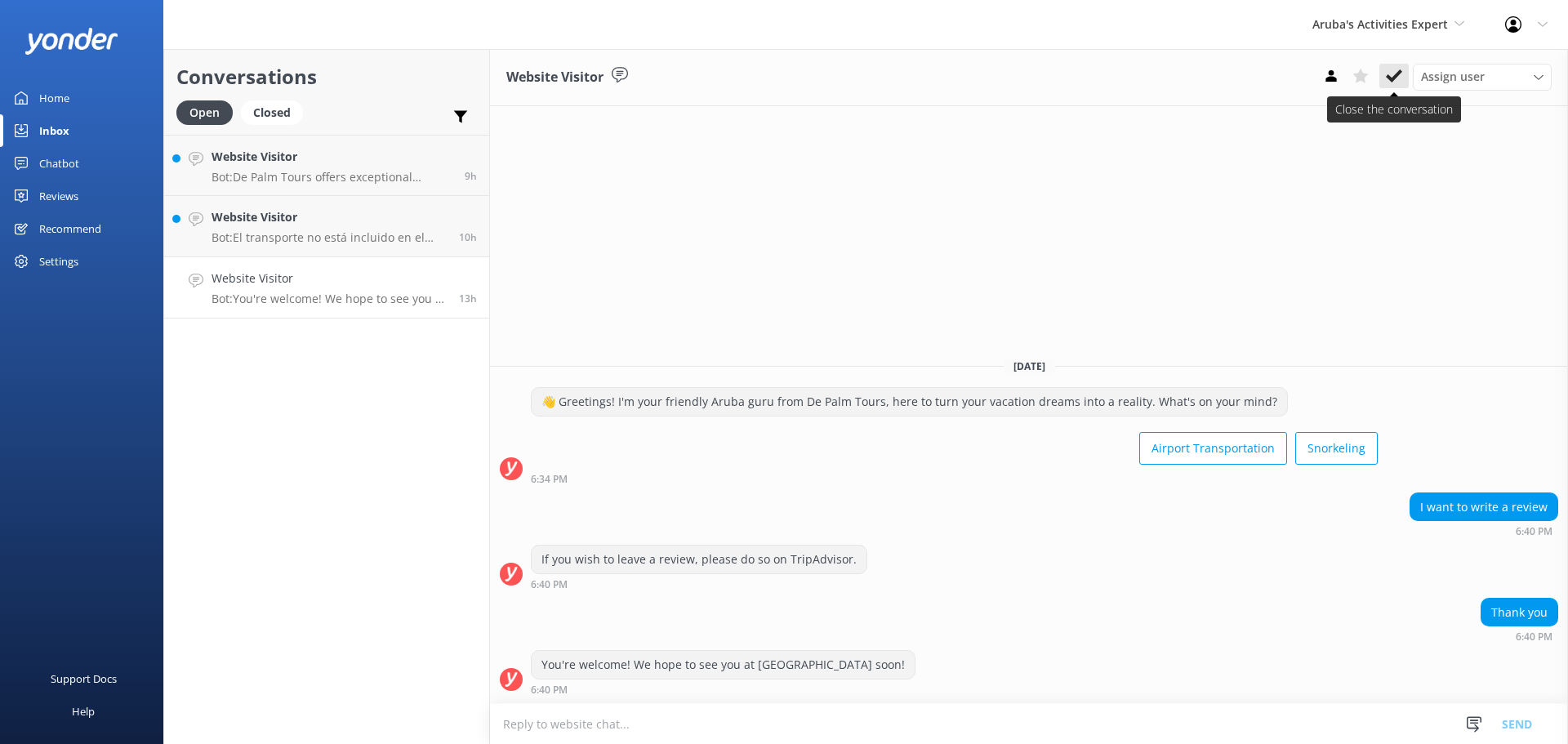
click at [1400, 79] on icon at bounding box center [1394, 76] width 16 height 16
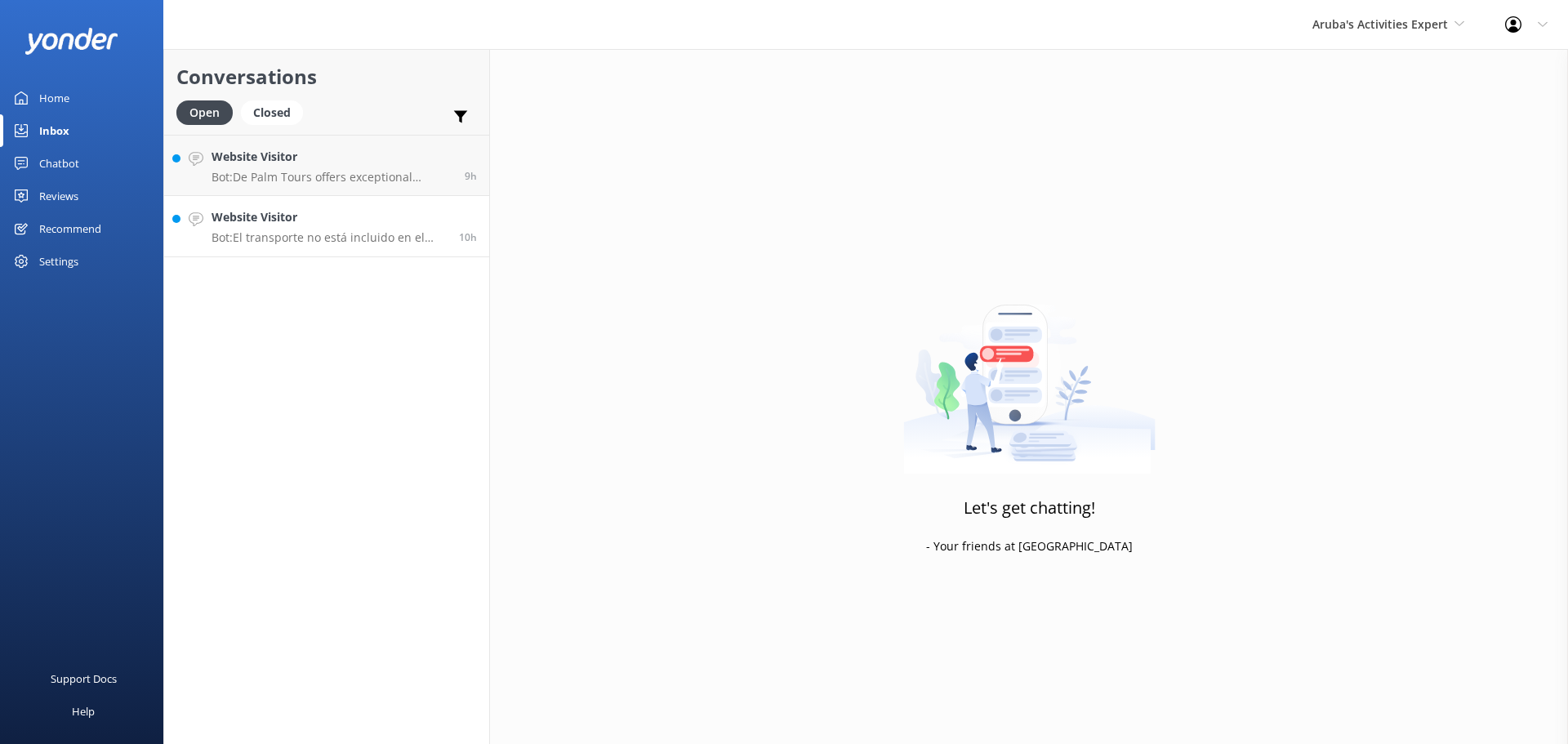
click at [349, 227] on div "Website Visitor Bot: El transporte no está incluido en el tour de Palm Pleasure…" at bounding box center [329, 226] width 236 height 36
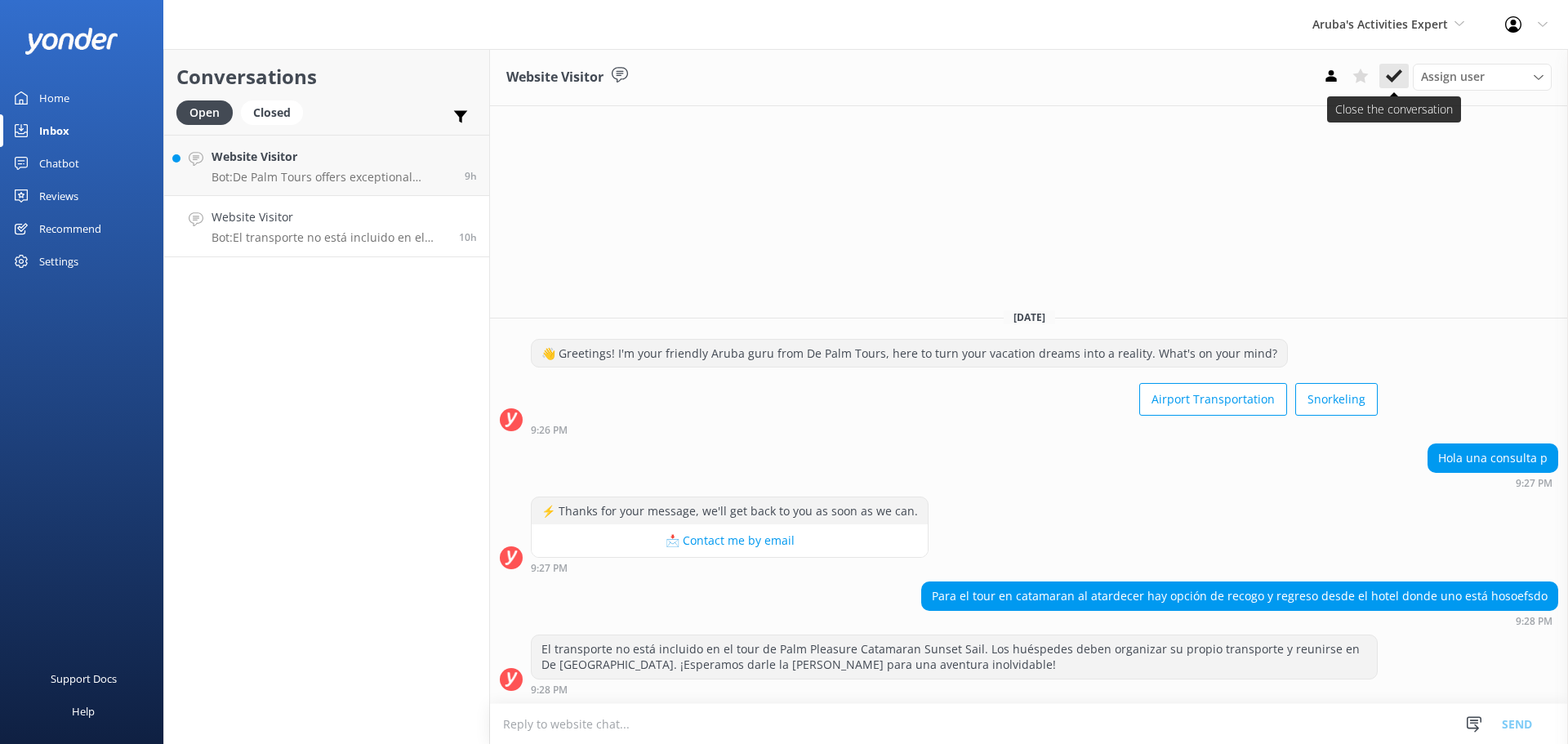
click at [1384, 82] on button at bounding box center [1394, 75] width 30 height 24
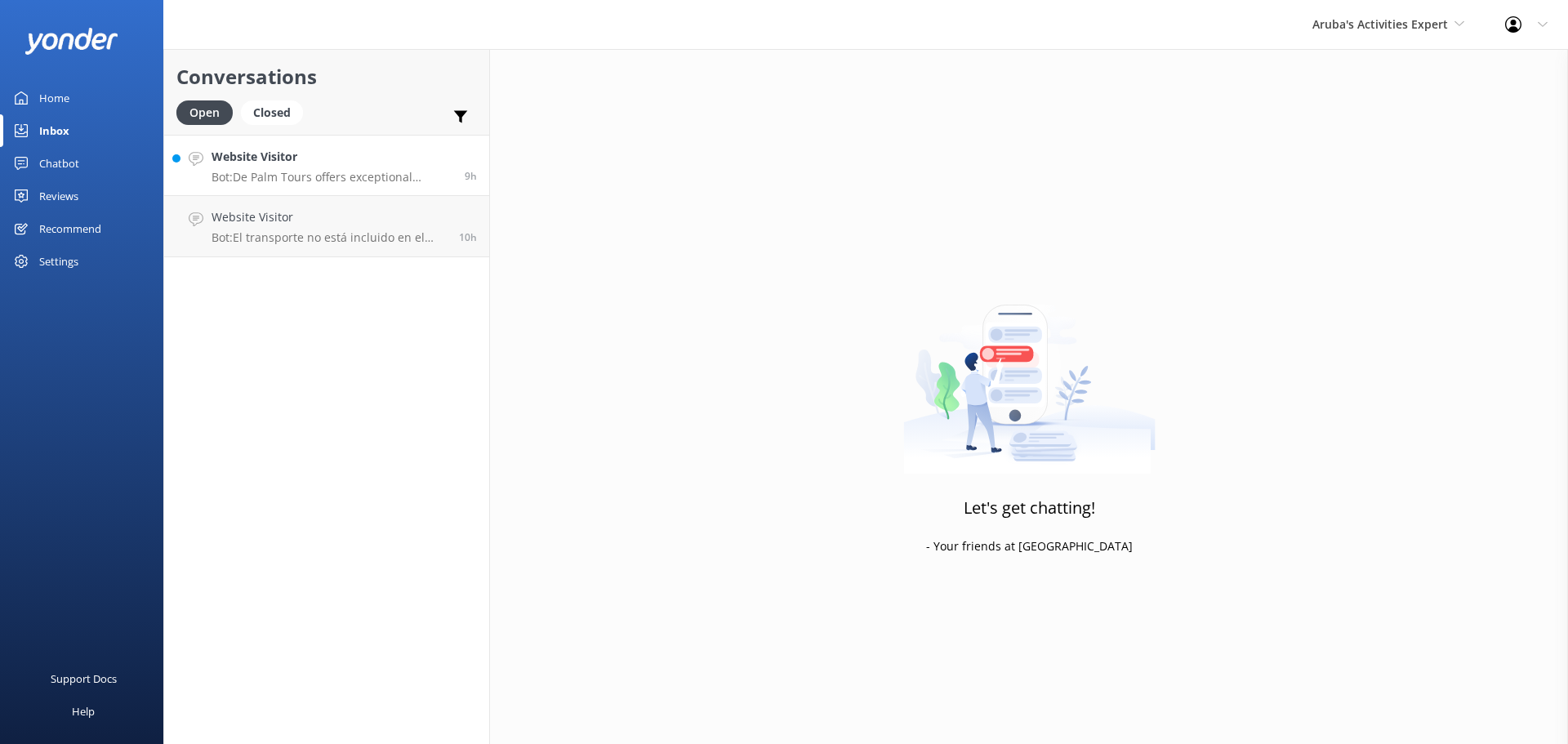
click at [327, 152] on h4 "Website Visitor" at bounding box center [332, 157] width 241 height 18
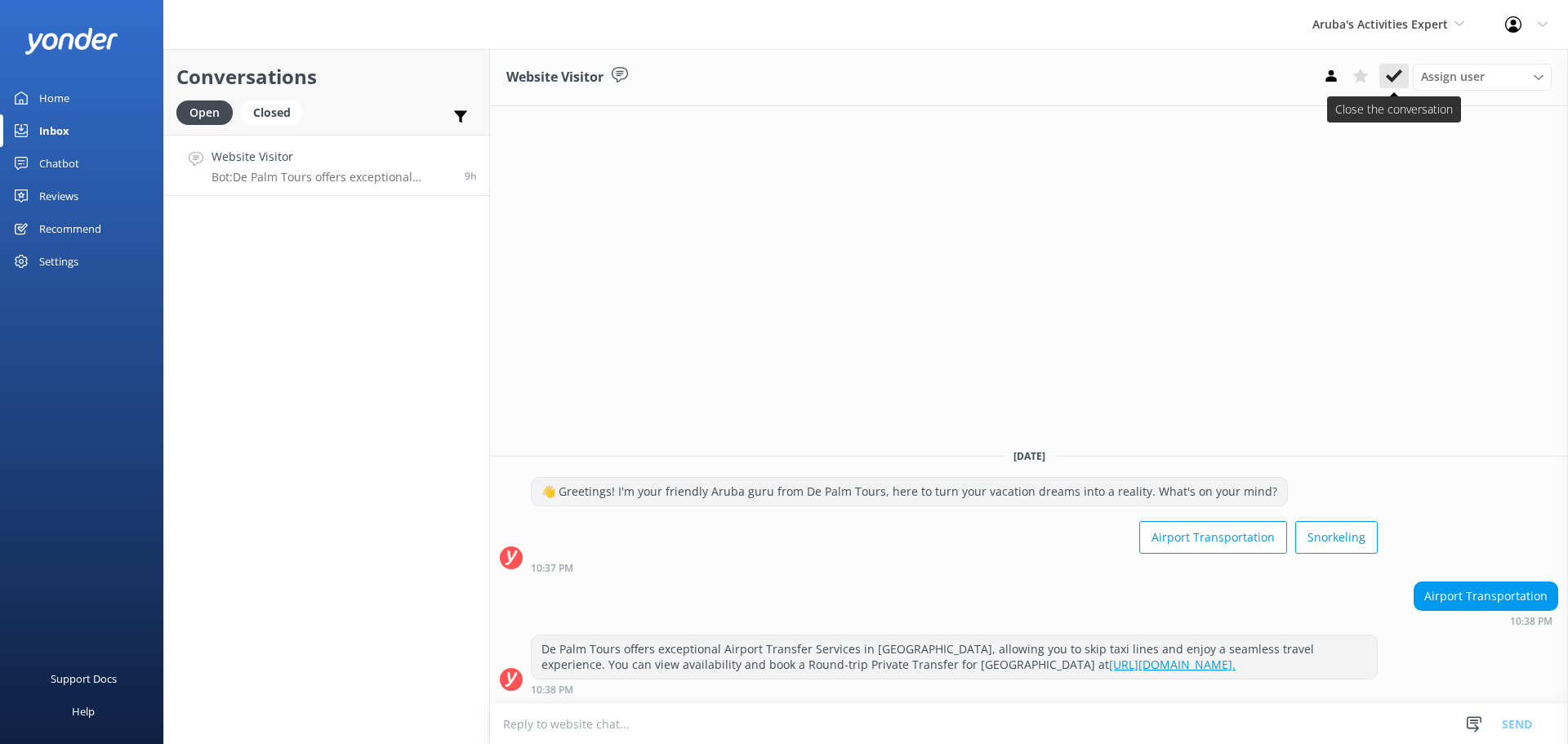
click at [1391, 74] on icon at bounding box center [1394, 76] width 16 height 16
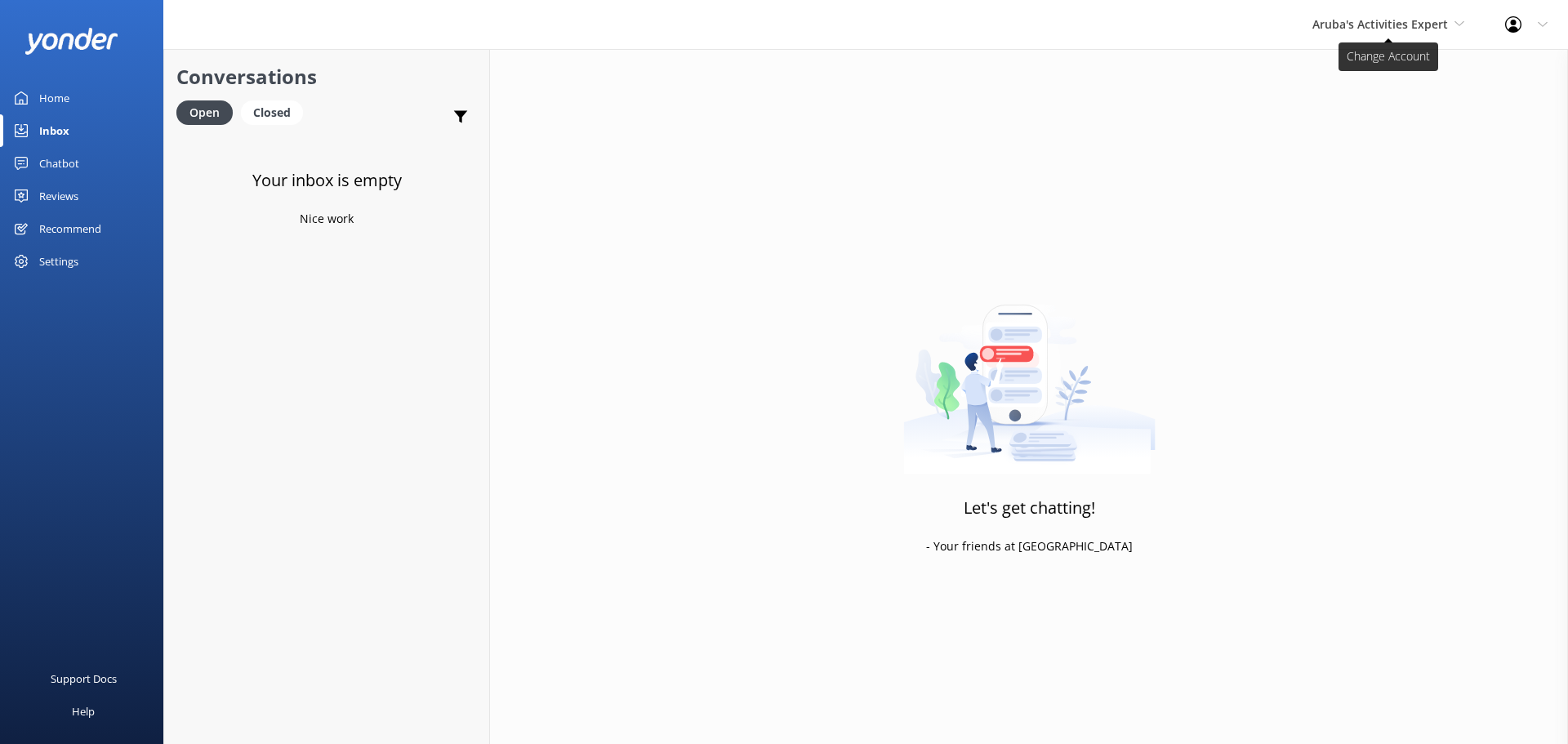
click at [1373, 18] on span "Aruba's Activities Expert" at bounding box center [1380, 23] width 135 height 15
click at [1345, 142] on link "The Captain" at bounding box center [1374, 147] width 163 height 39
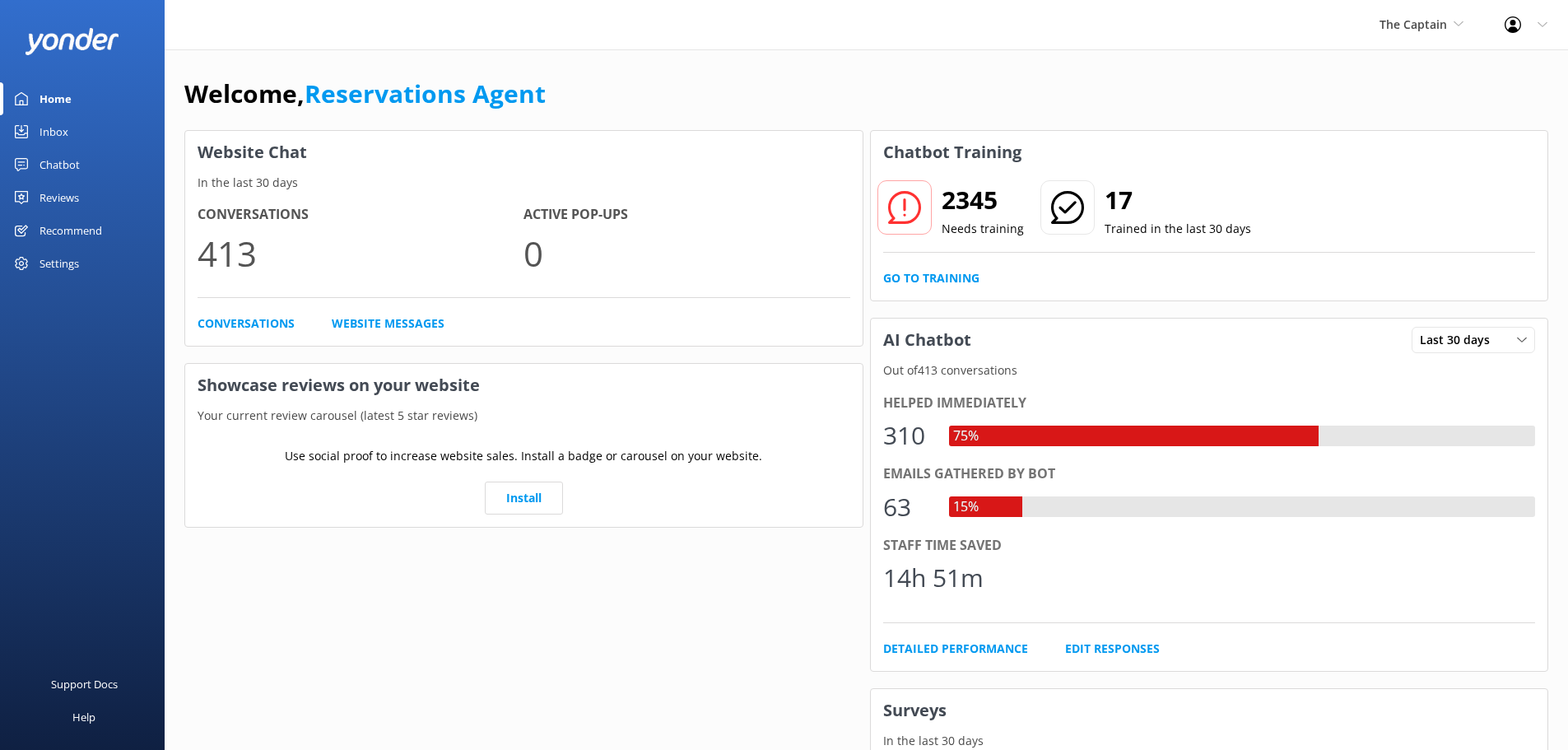
click at [61, 126] on div "Inbox" at bounding box center [54, 132] width 29 height 33
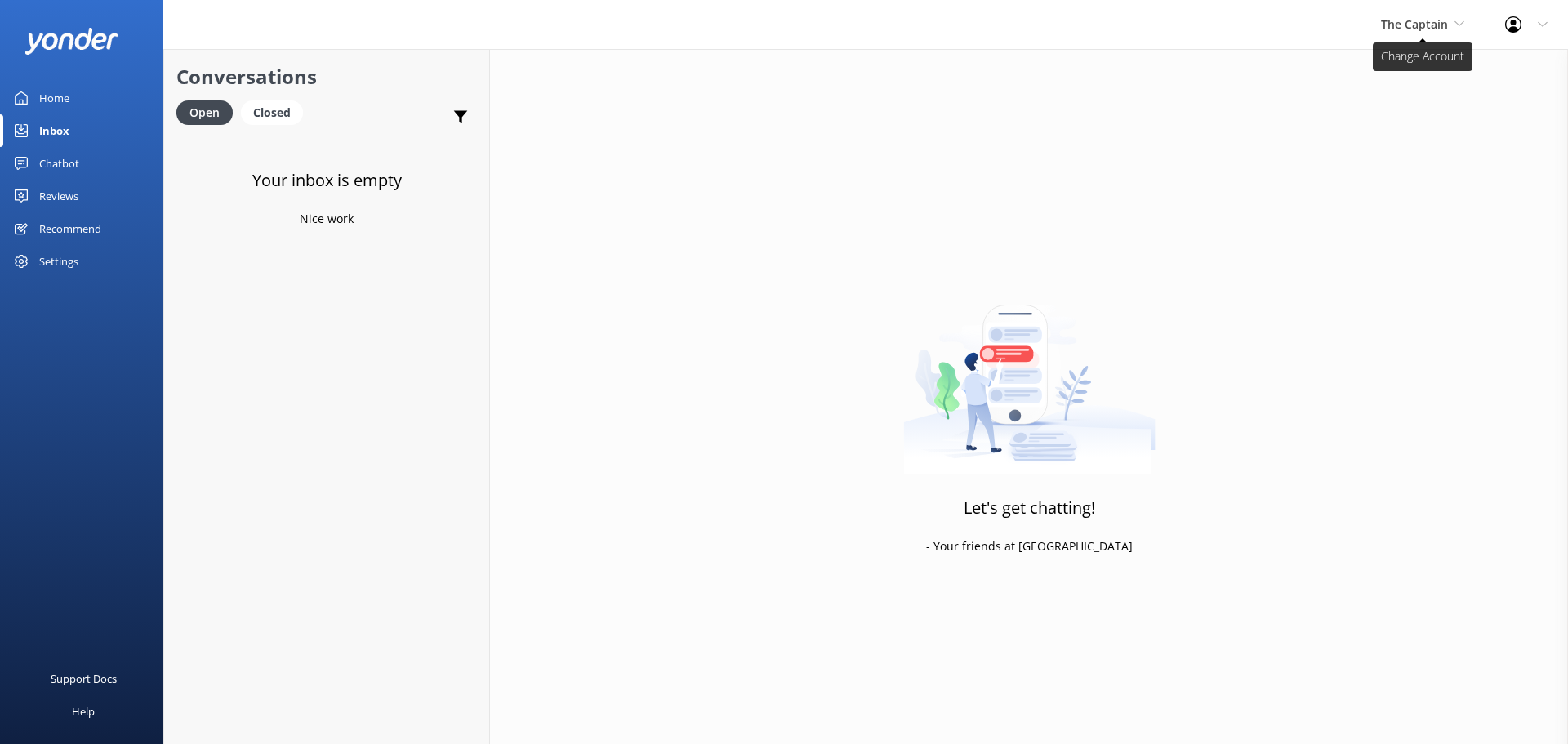
click at [1404, 29] on span "The Captain" at bounding box center [1414, 23] width 67 height 15
click at [1423, 56] on link "De [GEOGRAPHIC_DATA]" at bounding box center [1443, 69] width 163 height 39
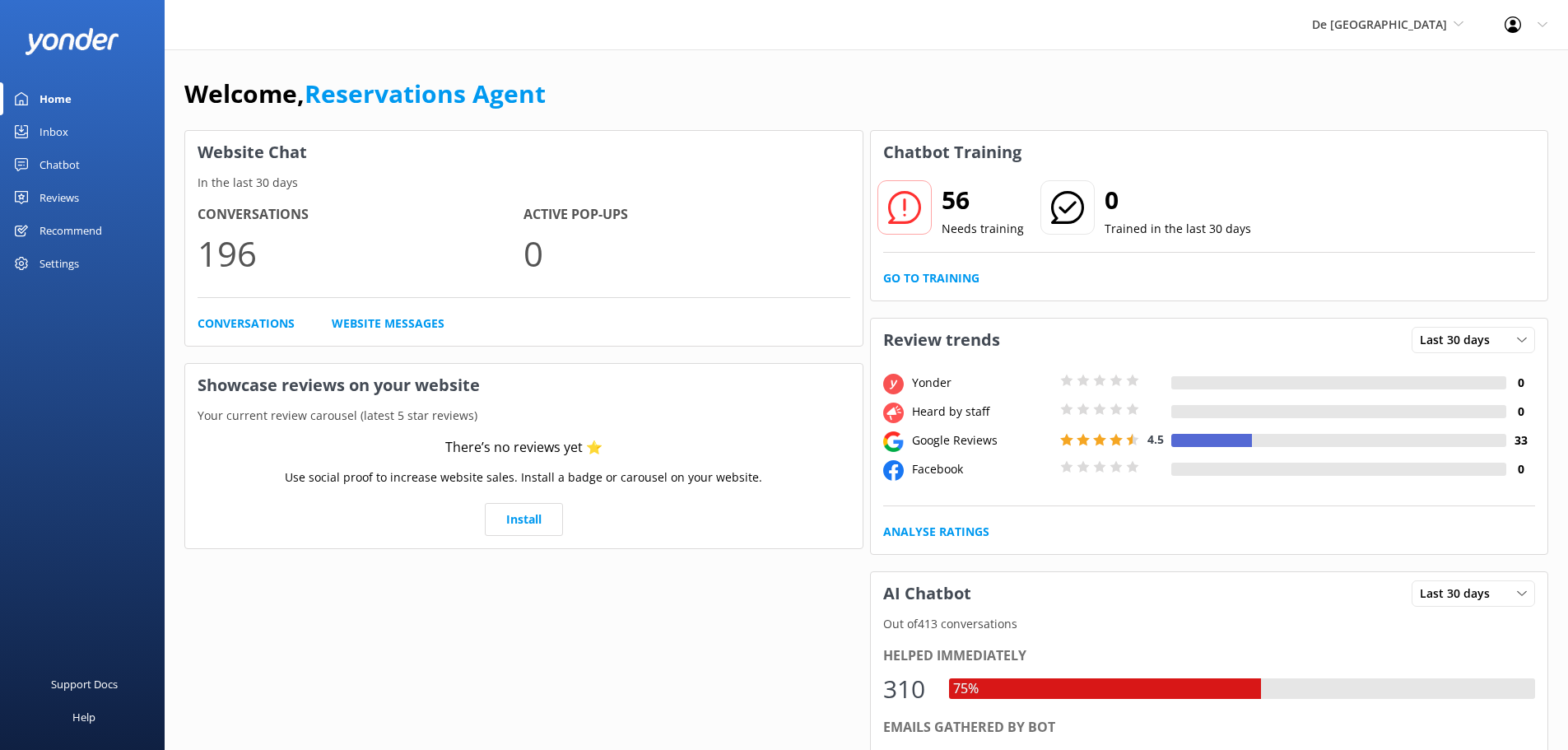
click at [106, 133] on link "Inbox" at bounding box center [82, 132] width 164 height 33
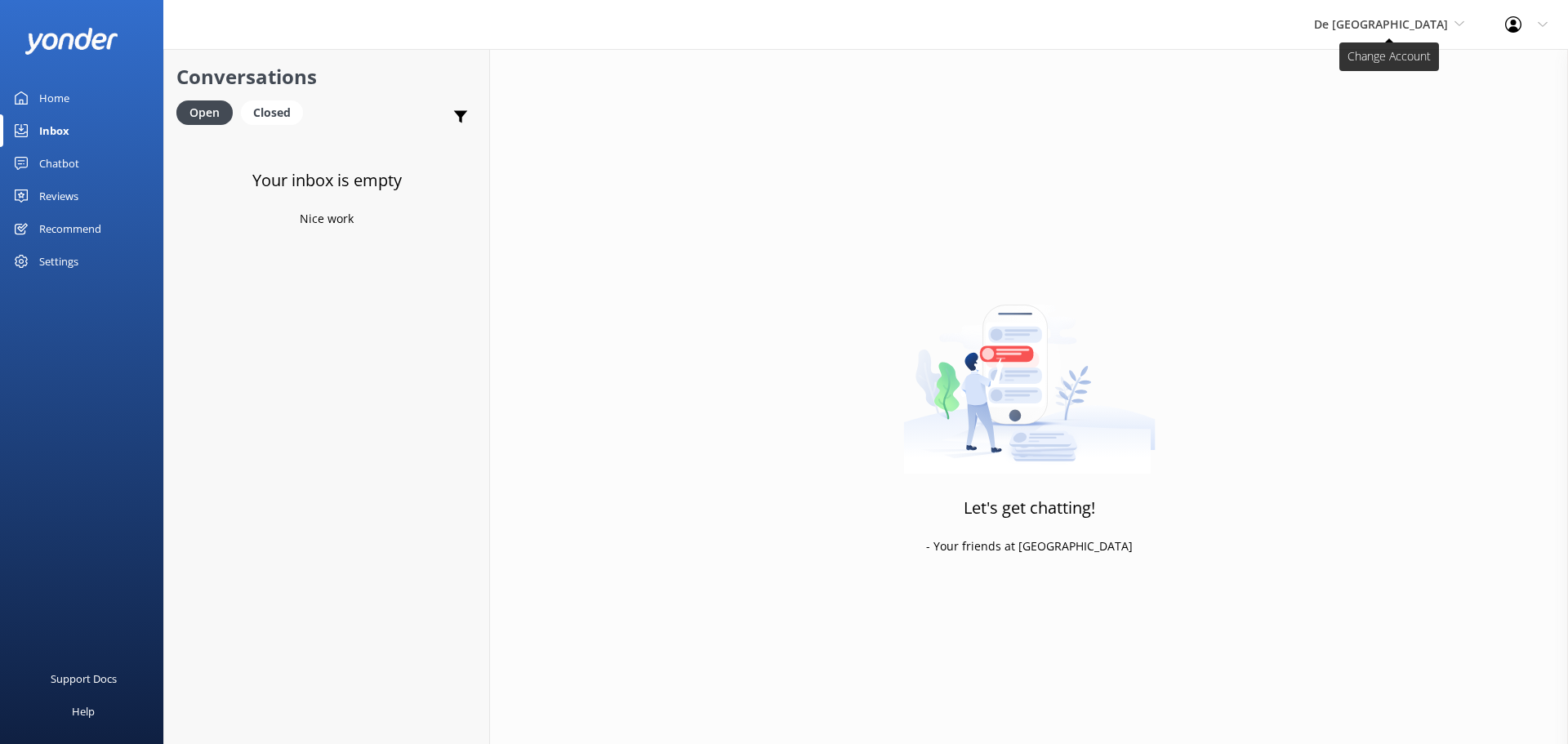
click at [1404, 25] on span "De [GEOGRAPHIC_DATA]" at bounding box center [1381, 23] width 134 height 15
click at [1406, 89] on link "Aruba's Activities Expert" at bounding box center [1375, 108] width 163 height 39
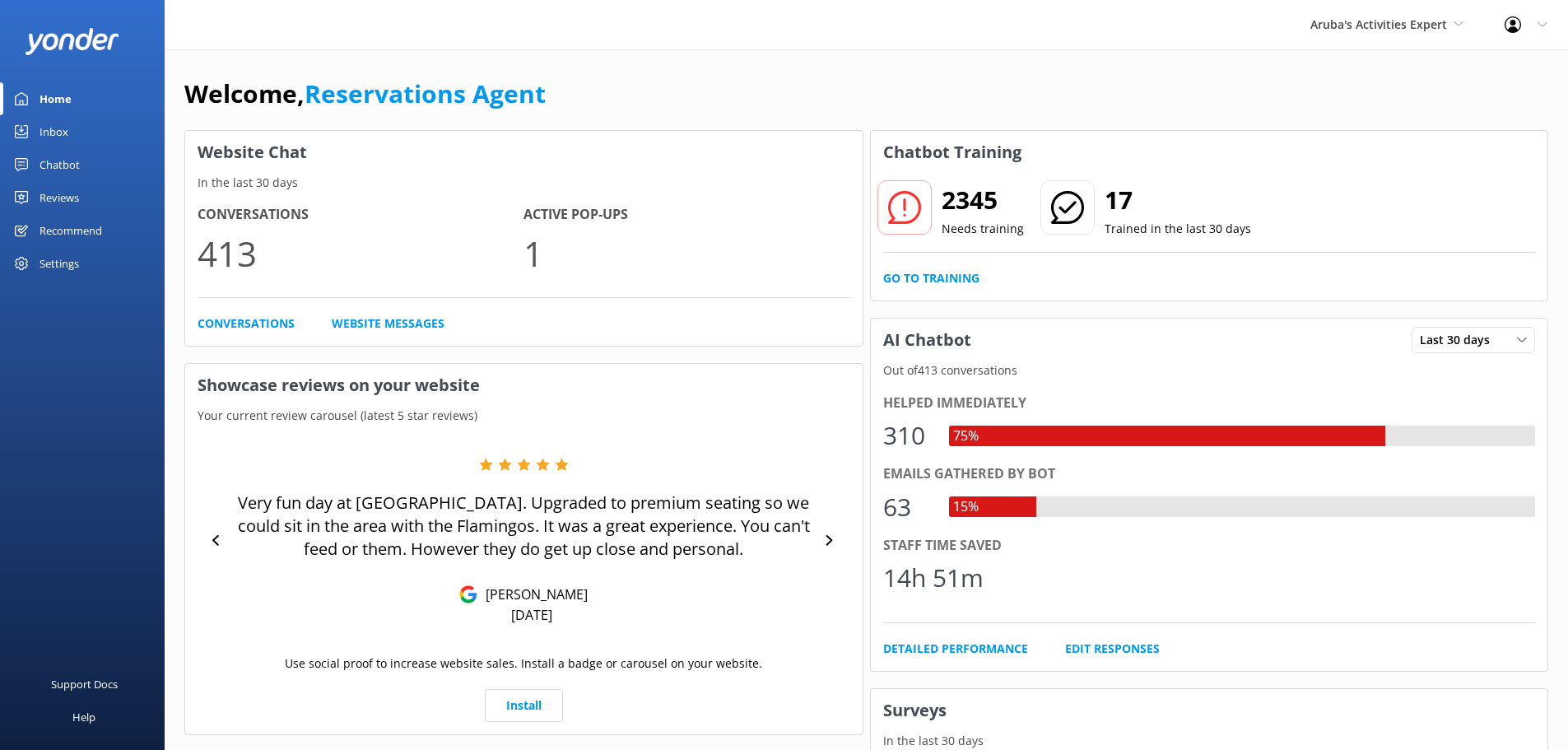
click at [95, 135] on link "Inbox" at bounding box center [82, 132] width 164 height 33
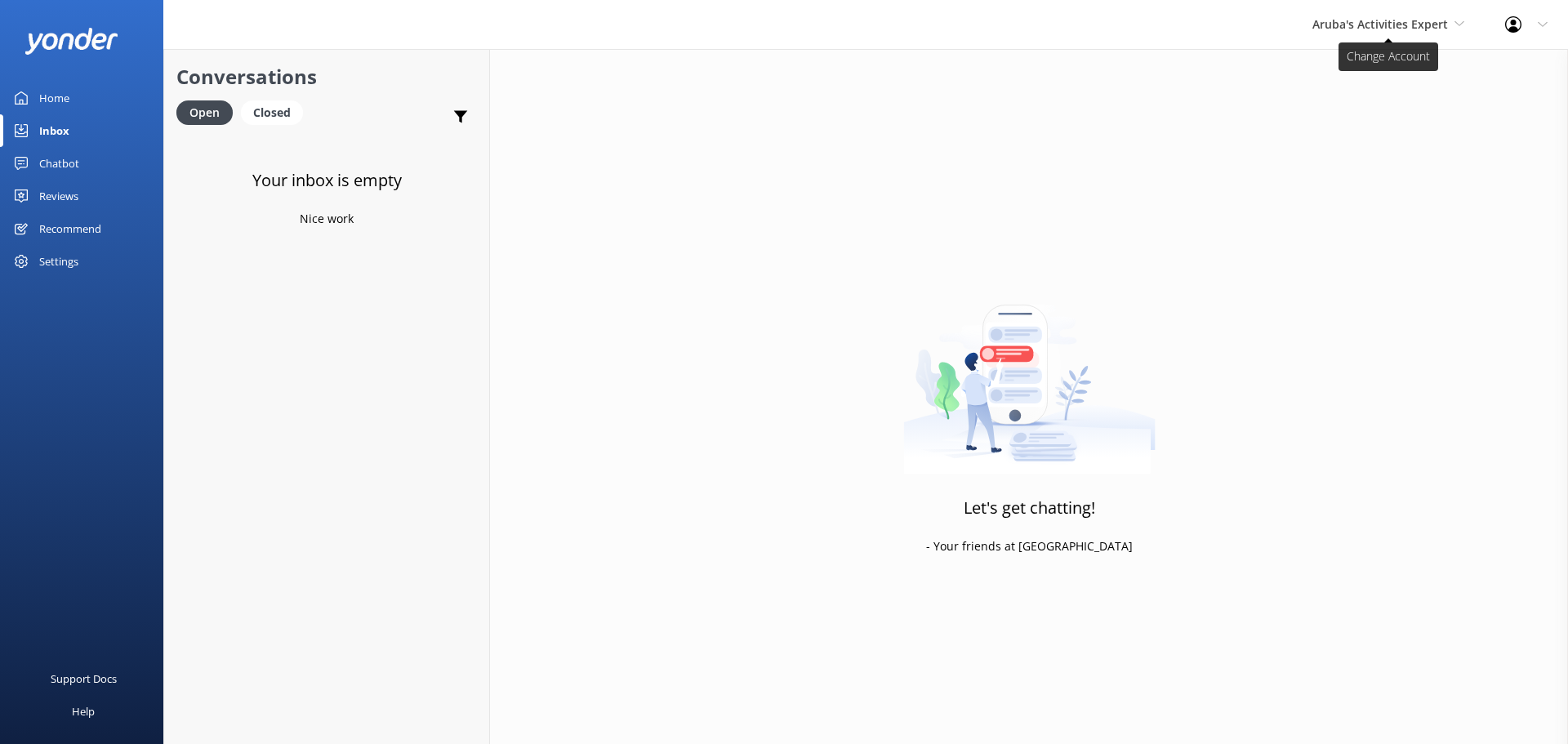
click at [1410, 22] on span "Aruba's Activities Expert" at bounding box center [1380, 23] width 135 height 15
click at [1376, 134] on link "The Captain" at bounding box center [1374, 147] width 163 height 39
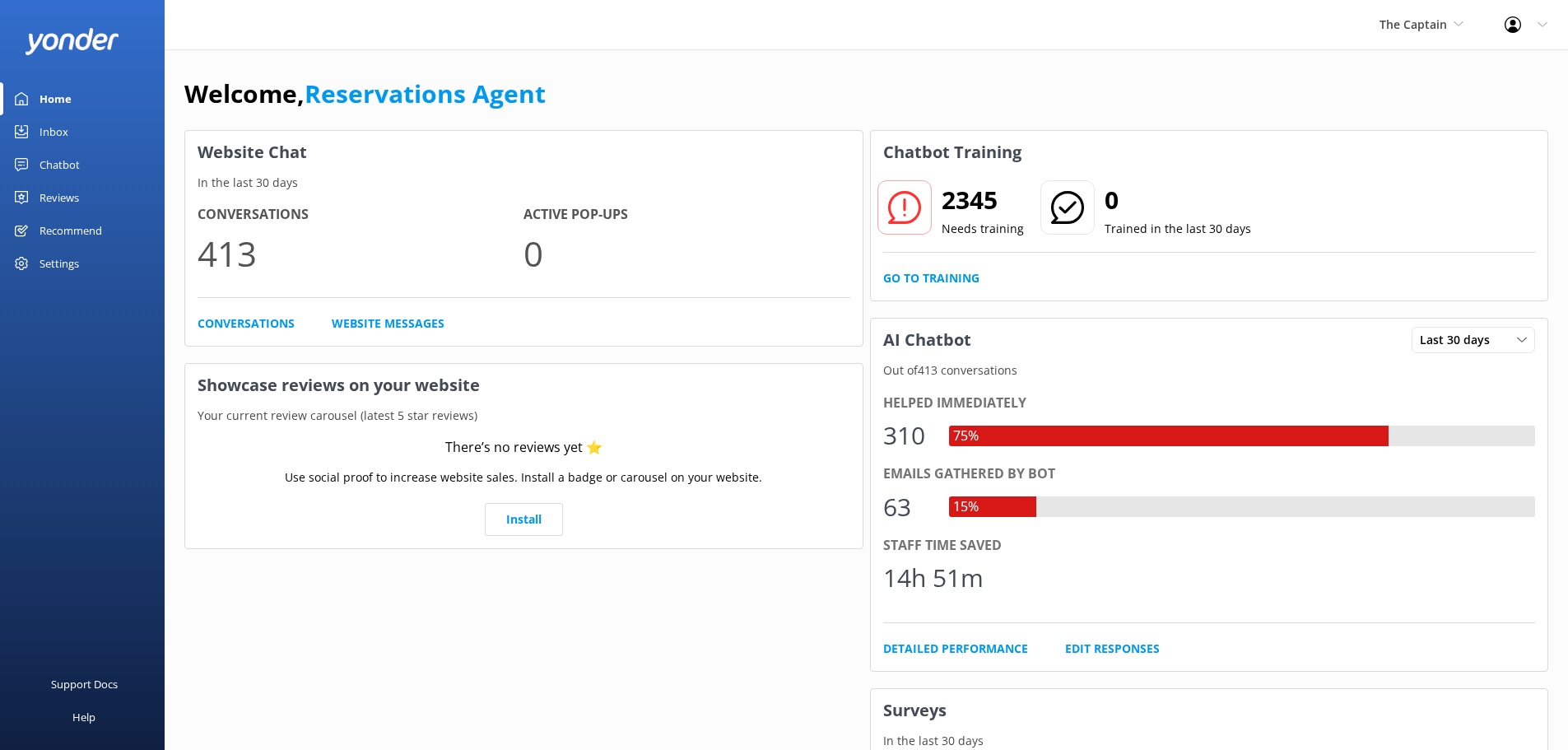
click at [64, 134] on div "Inbox" at bounding box center [54, 132] width 29 height 33
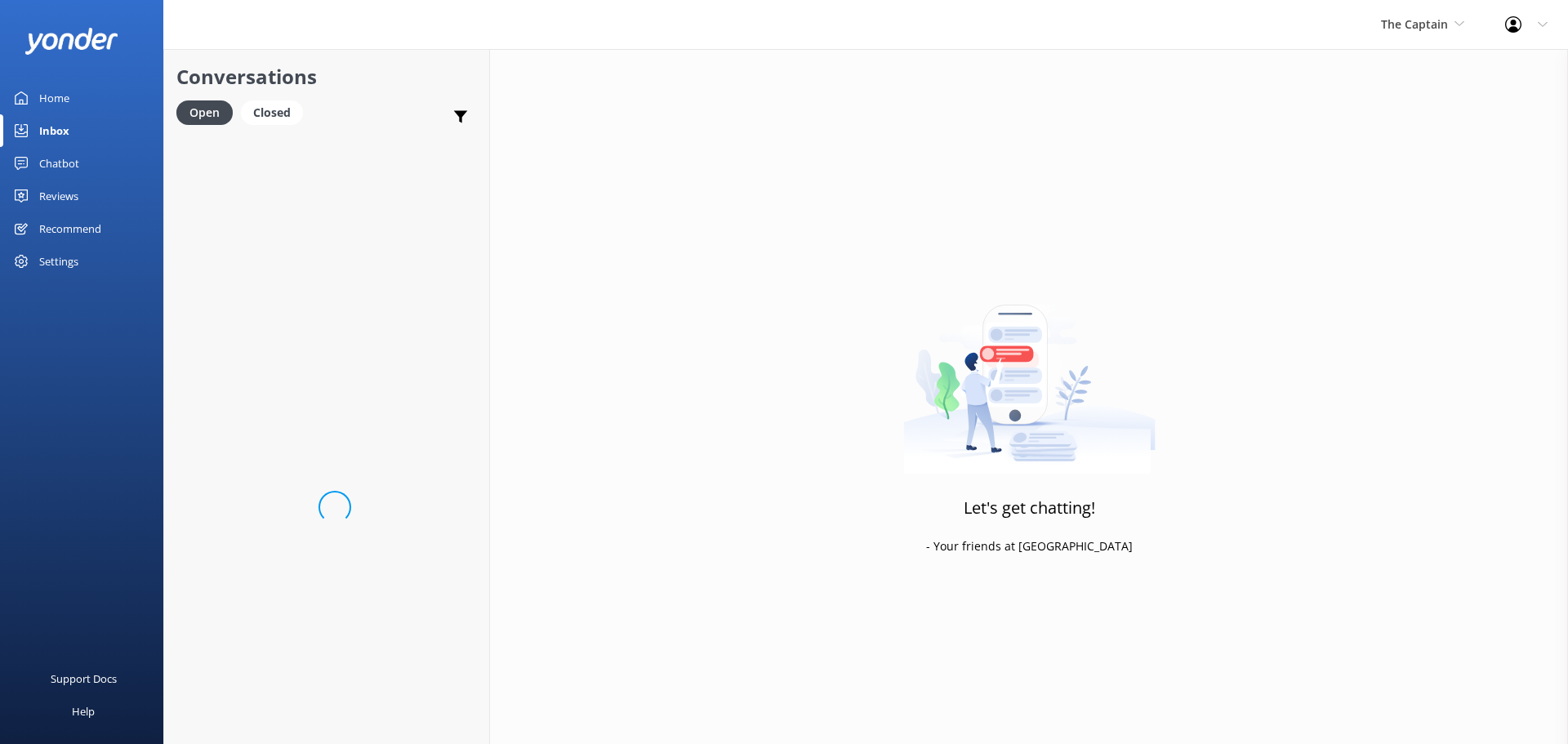
click at [1415, 22] on span "The Captain" at bounding box center [1414, 23] width 67 height 15
click at [1426, 69] on link "De [GEOGRAPHIC_DATA]" at bounding box center [1443, 69] width 163 height 39
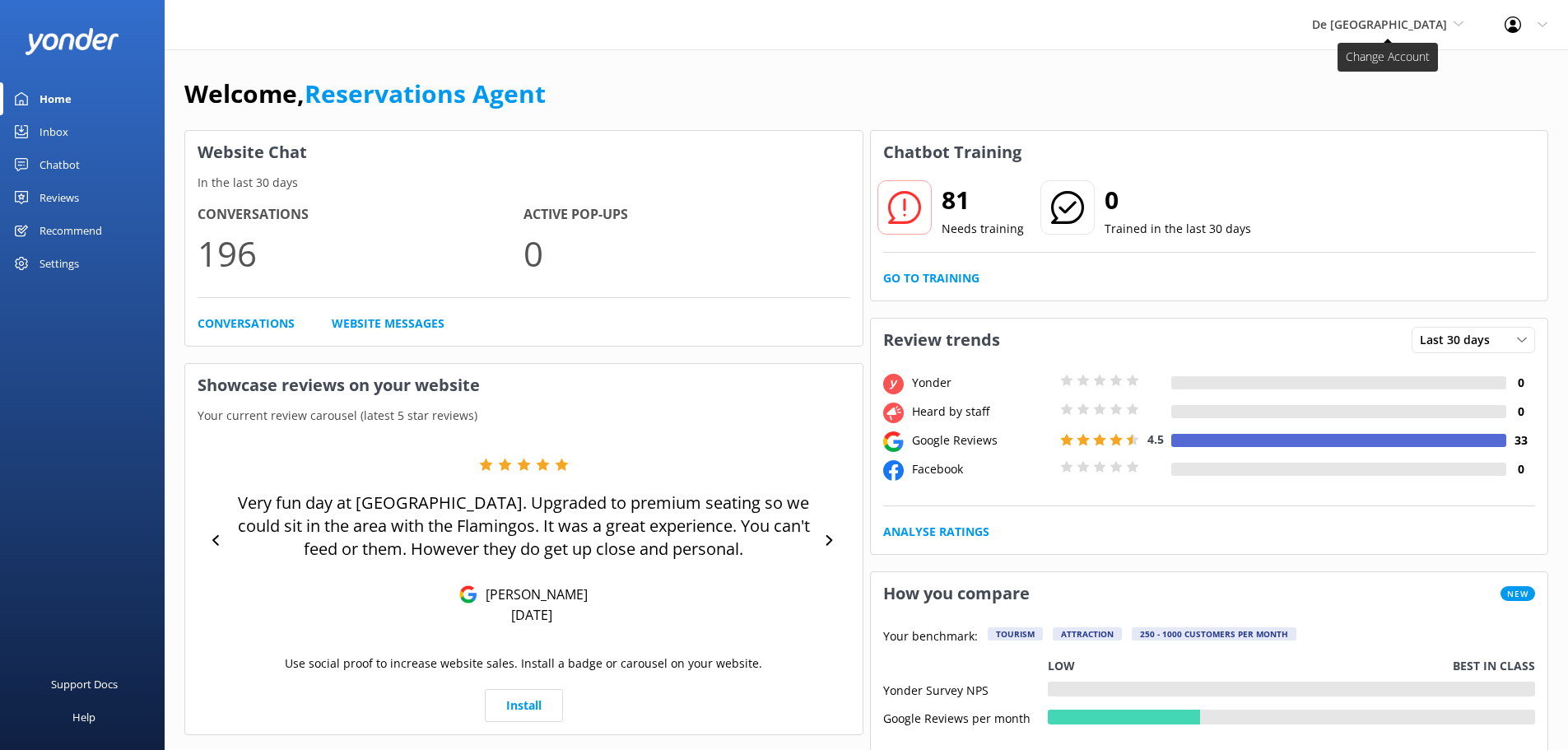
click at [1376, 22] on span "De [GEOGRAPHIC_DATA]" at bounding box center [1379, 23] width 135 height 15
click at [117, 136] on link "Inbox" at bounding box center [82, 132] width 164 height 33
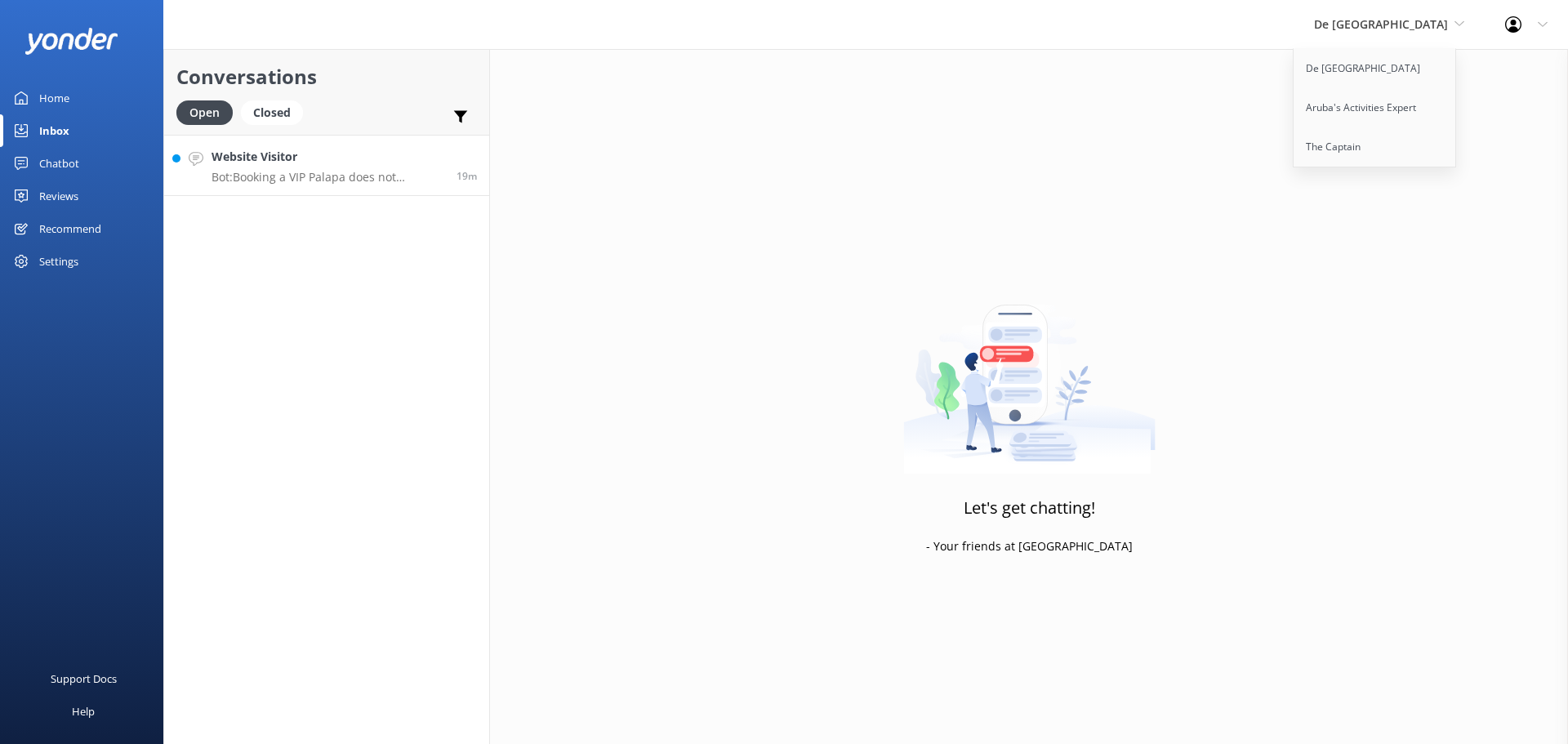
click at [374, 171] on p "Bot: Booking a VIP Palapa does not automatically include interaction with the f…" at bounding box center [328, 177] width 233 height 14
